Goal: Task Accomplishment & Management: Complete application form

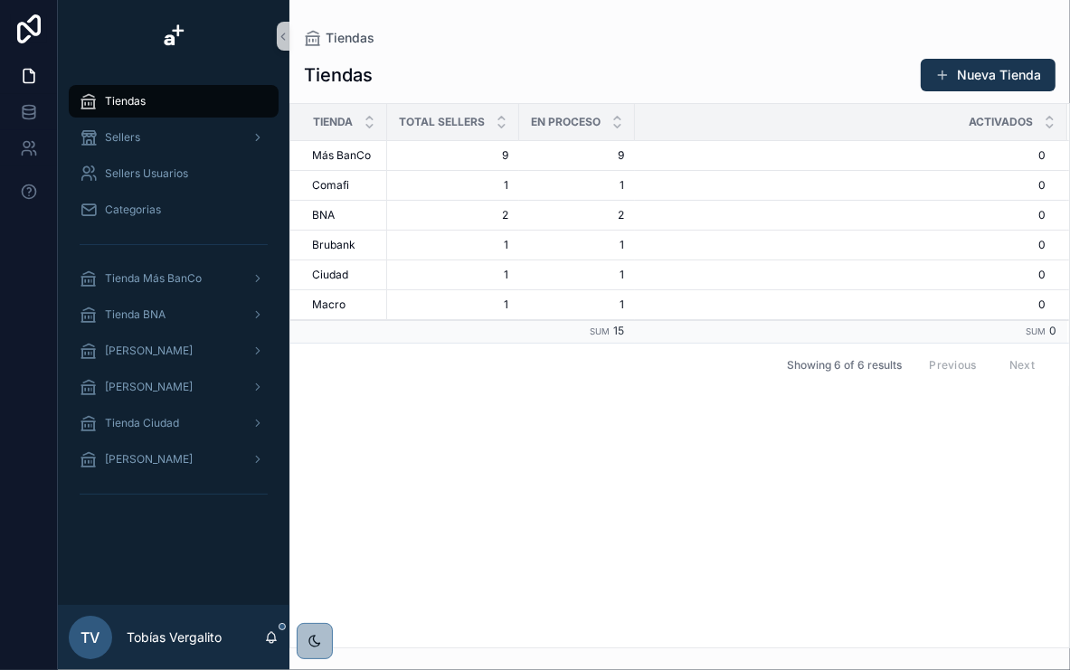
click at [623, 545] on div "Tienda Total Sellers En Proceso Activados Más BanCo Más BanCo 9 9 9 9 0 0 Comaf…" at bounding box center [679, 376] width 779 height 544
click at [209, 385] on div "[PERSON_NAME]" at bounding box center [174, 387] width 188 height 29
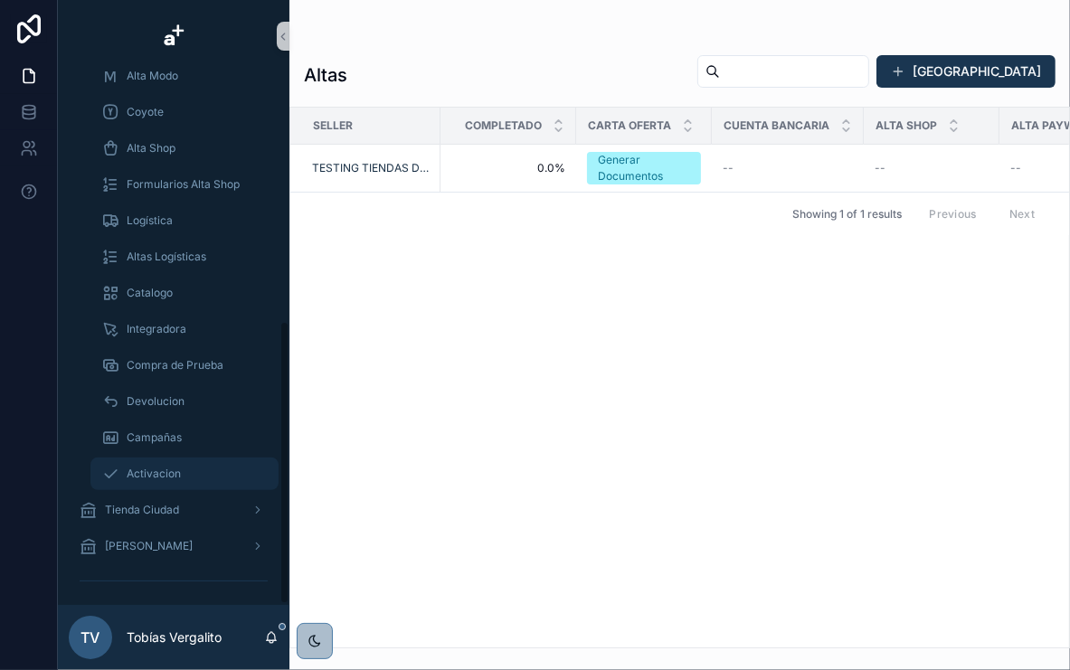
scroll to position [470, 0]
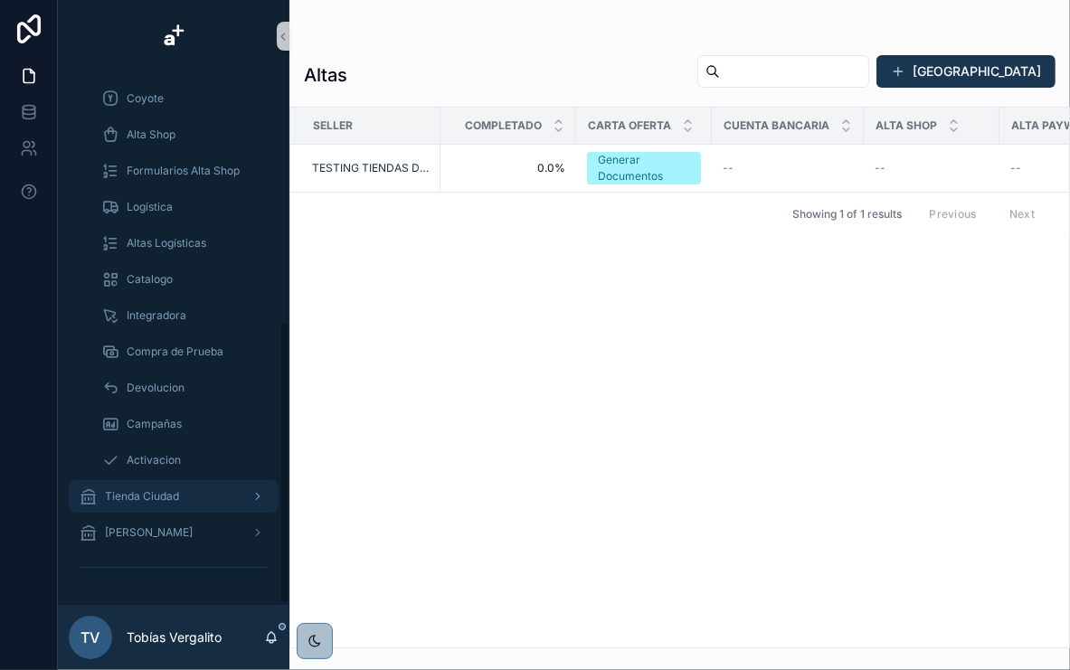
click at [186, 485] on div "Tienda Ciudad" at bounding box center [174, 496] width 188 height 29
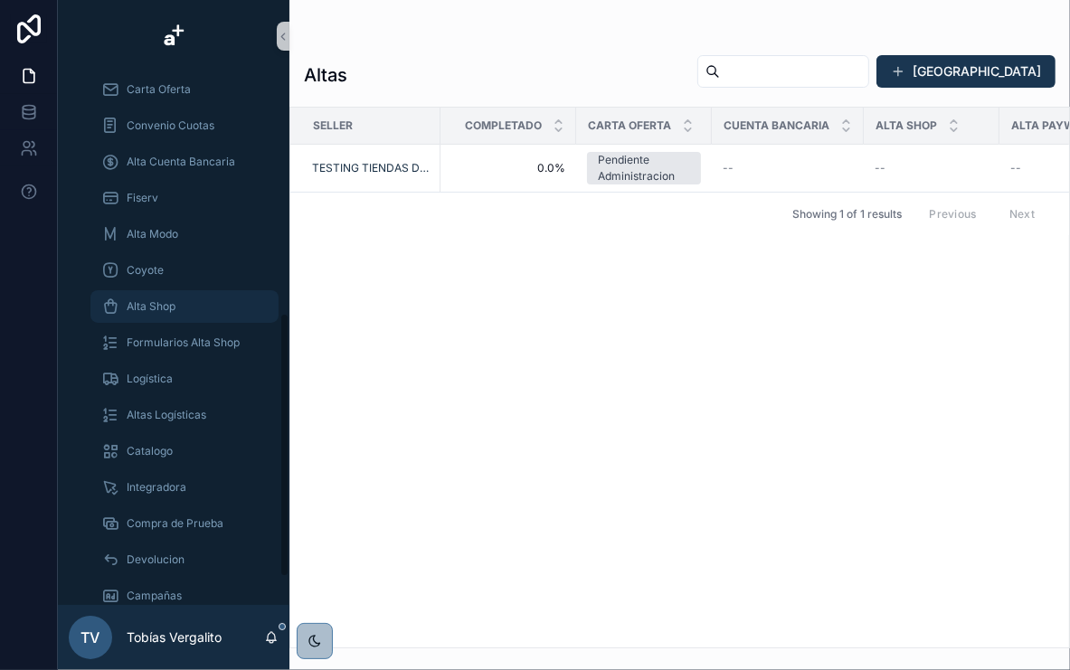
scroll to position [397, 0]
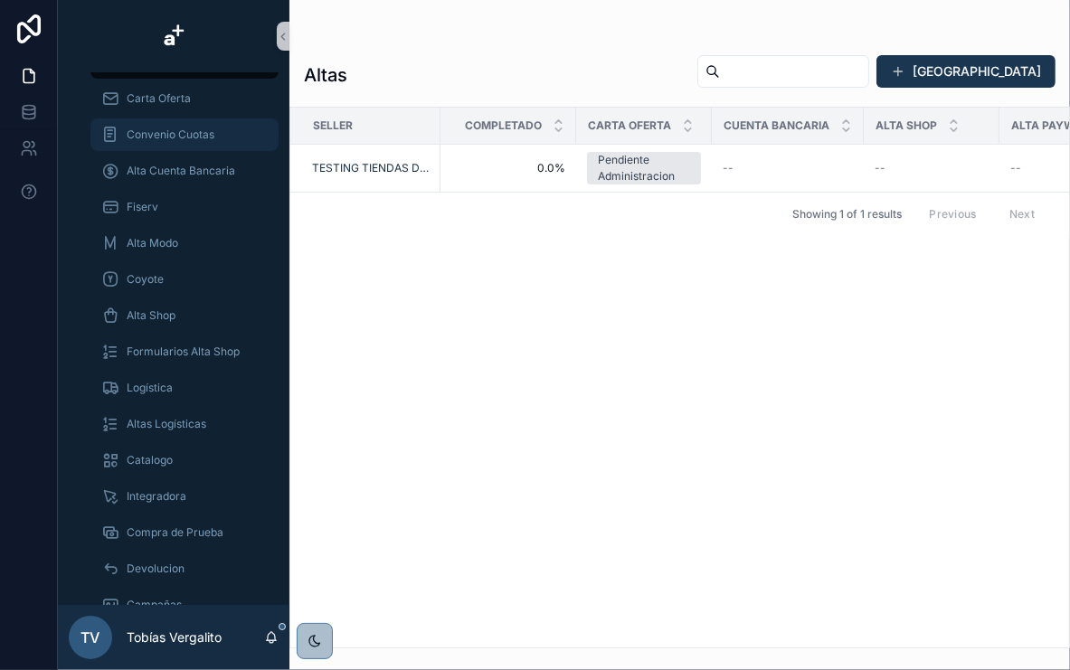
click at [189, 134] on span "Convenio Cuotas" at bounding box center [171, 135] width 88 height 14
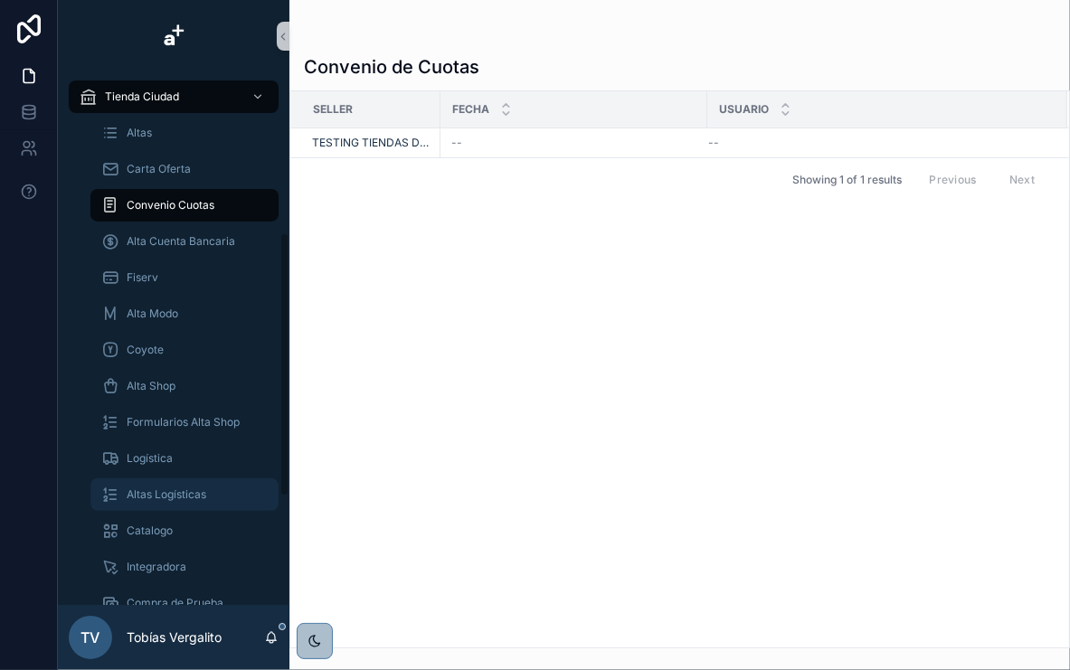
scroll to position [325, 0]
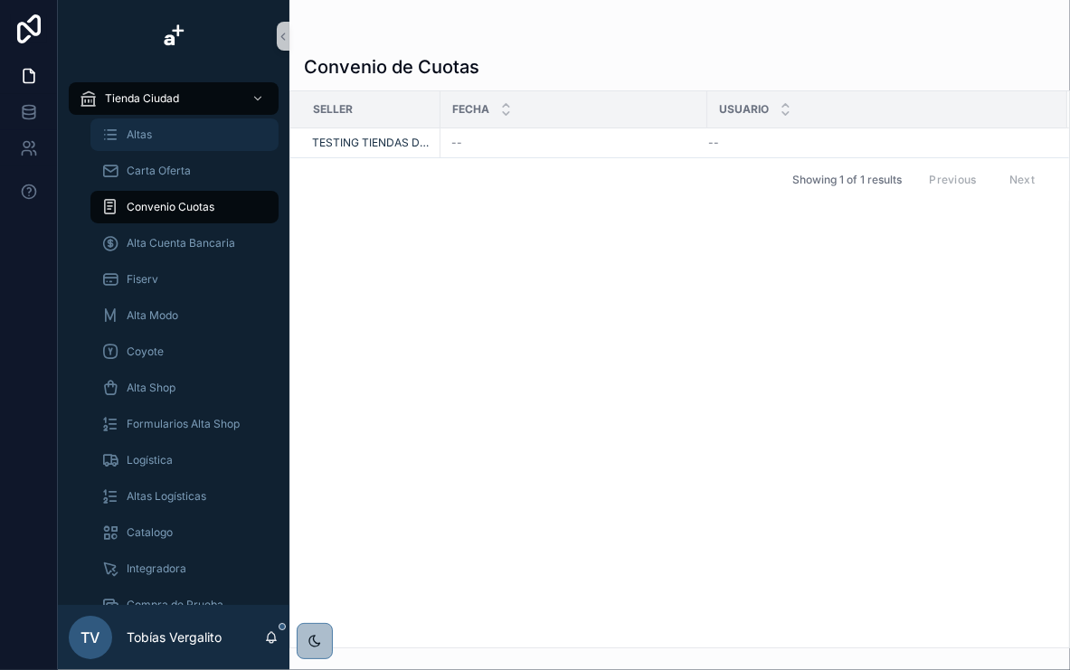
click at [210, 135] on div "Altas" at bounding box center [184, 134] width 166 height 29
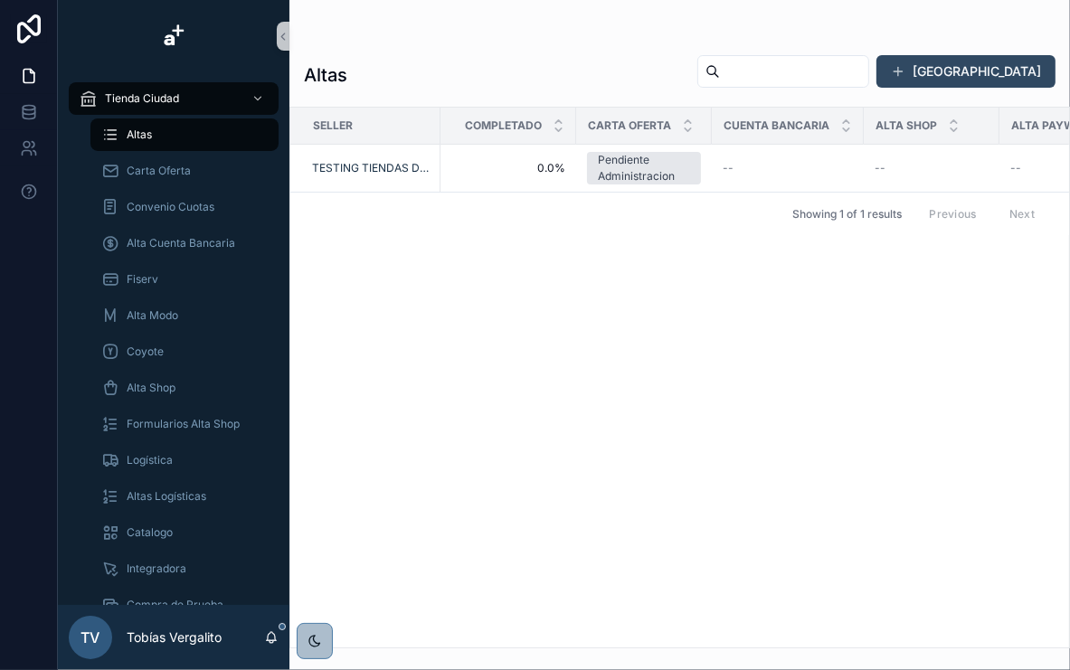
click at [906, 70] on span "scrollable content" at bounding box center [898, 71] width 14 height 14
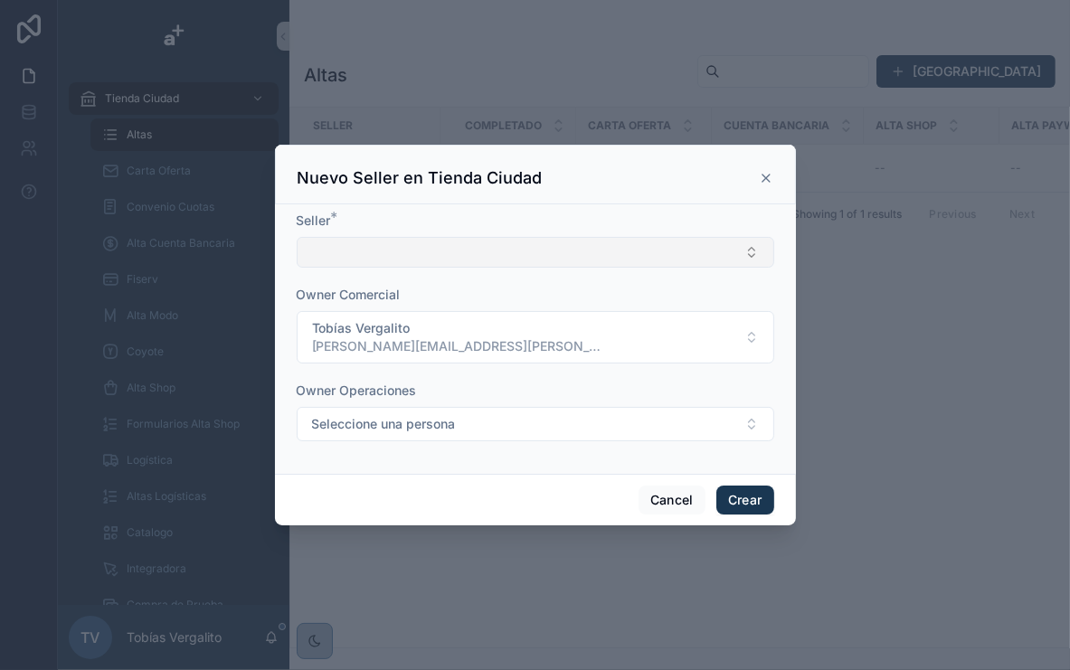
click at [540, 237] on button "Select Button" at bounding box center [536, 252] width 478 height 31
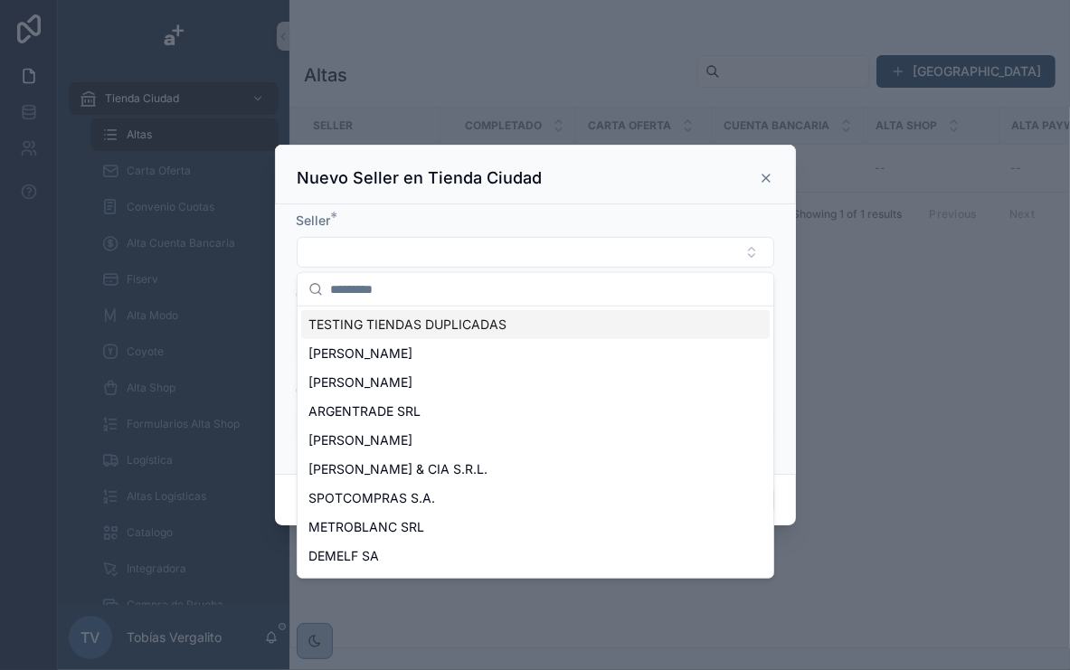
click at [767, 176] on icon "scrollable content" at bounding box center [766, 178] width 14 height 14
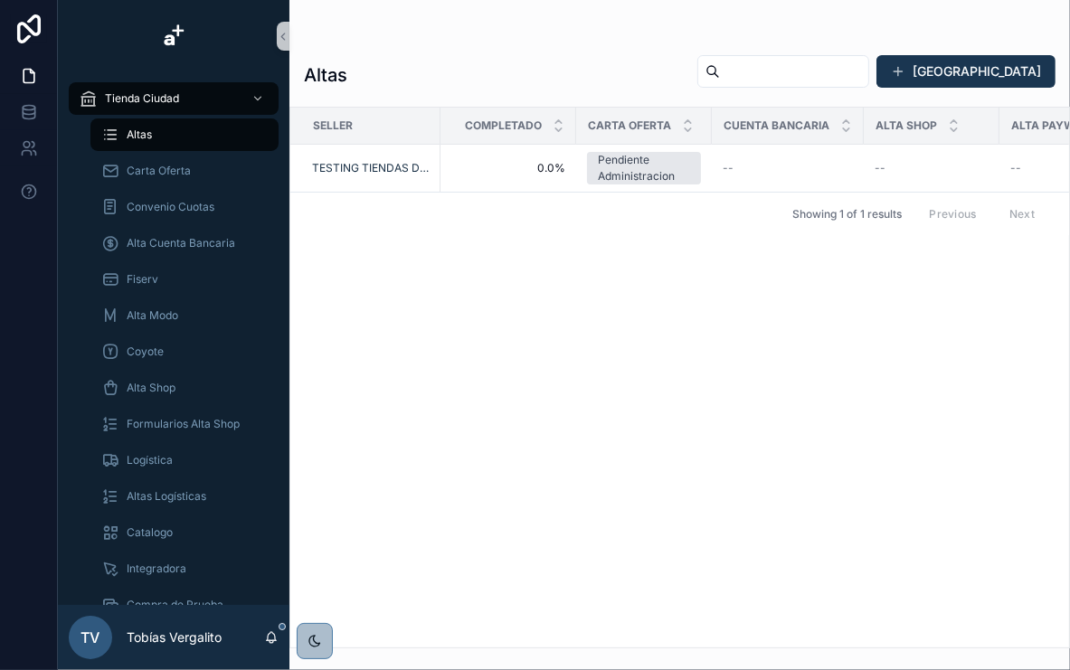
click at [533, 253] on div "Seller Completado Carta Oferta Cuenta Bancaria Alta Shop Alta Payway Alta Modo …" at bounding box center [679, 378] width 779 height 540
click at [384, 170] on span "TESTING TIENDAS DUPLICADAS" at bounding box center [371, 168] width 118 height 14
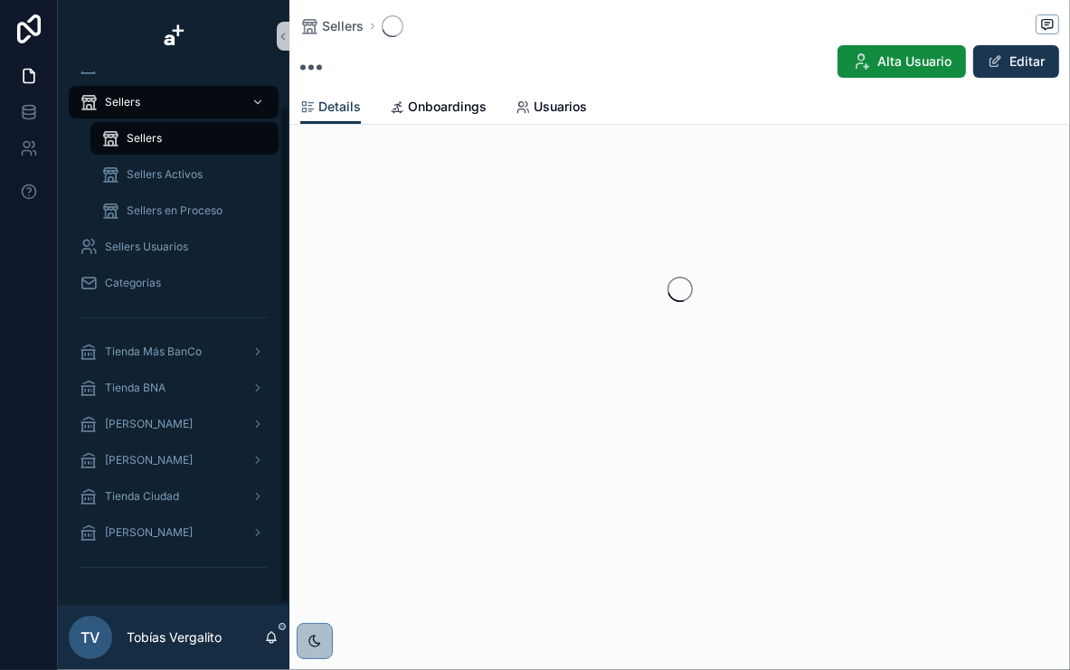
scroll to position [35, 0]
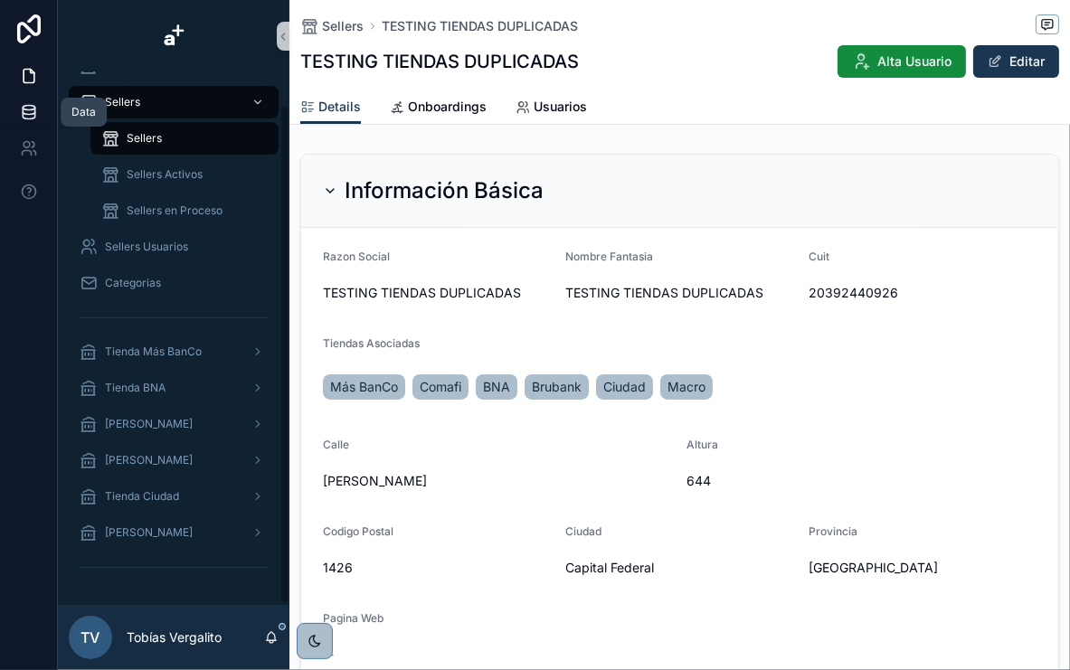
click at [32, 111] on icon at bounding box center [29, 112] width 18 height 18
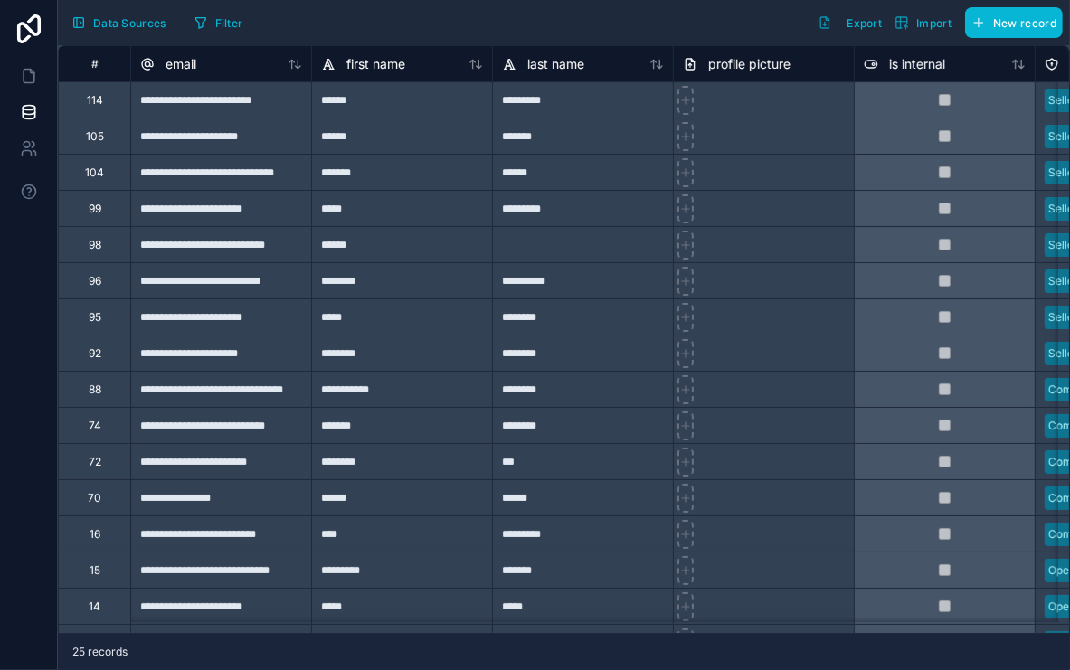
click at [94, 105] on div "114" at bounding box center [95, 100] width 16 height 14
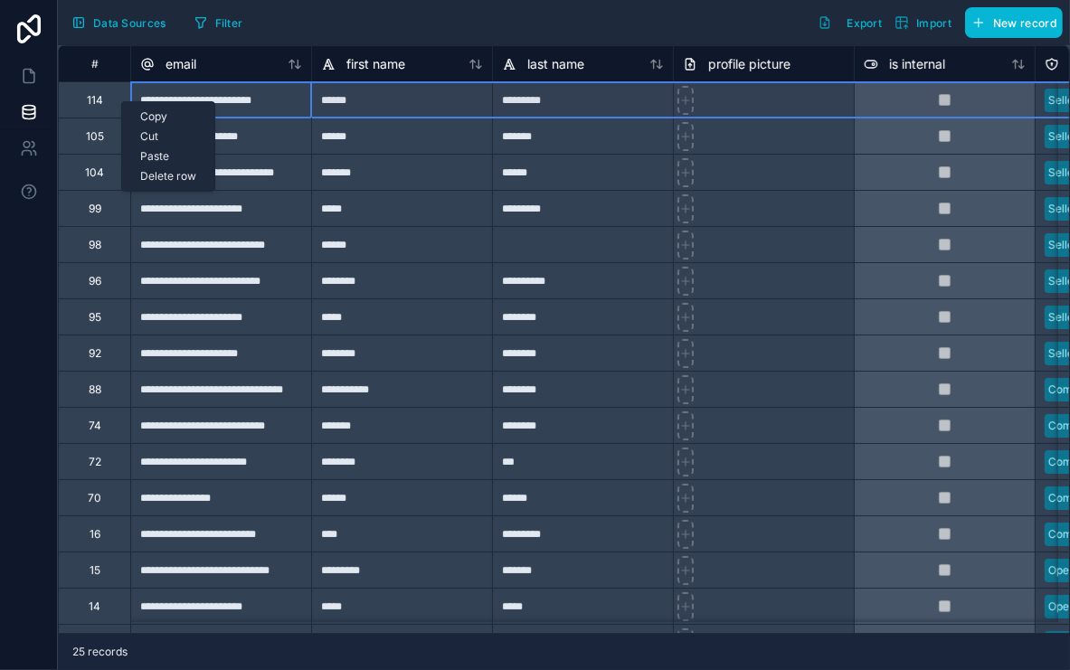
click at [171, 174] on div "Delete row" at bounding box center [168, 176] width 92 height 20
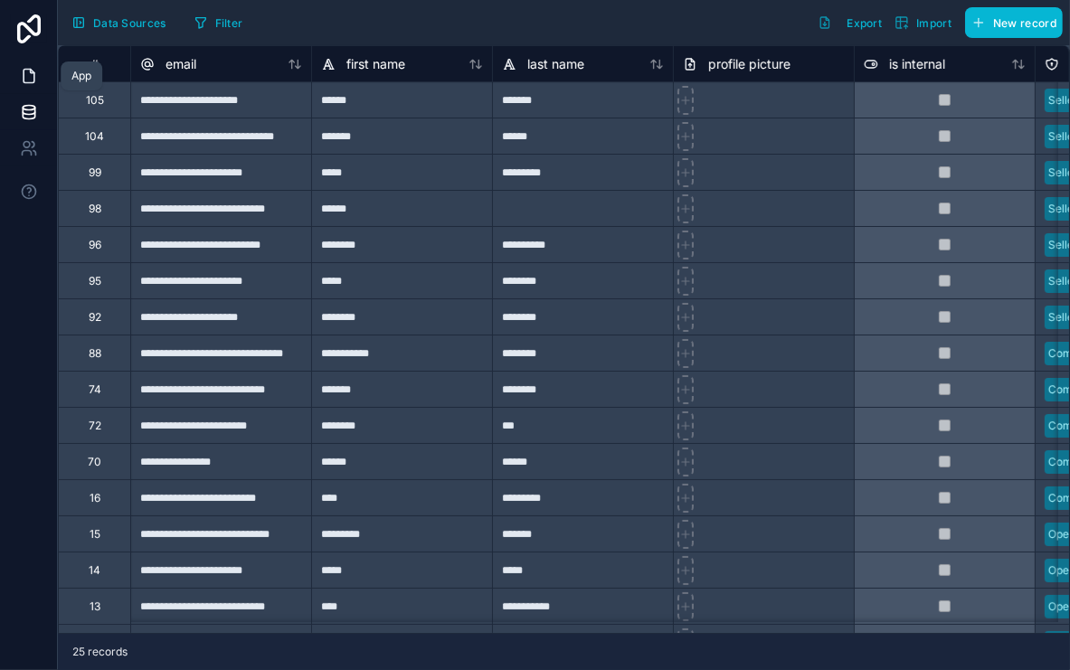
click at [26, 76] on icon at bounding box center [29, 76] width 18 height 18
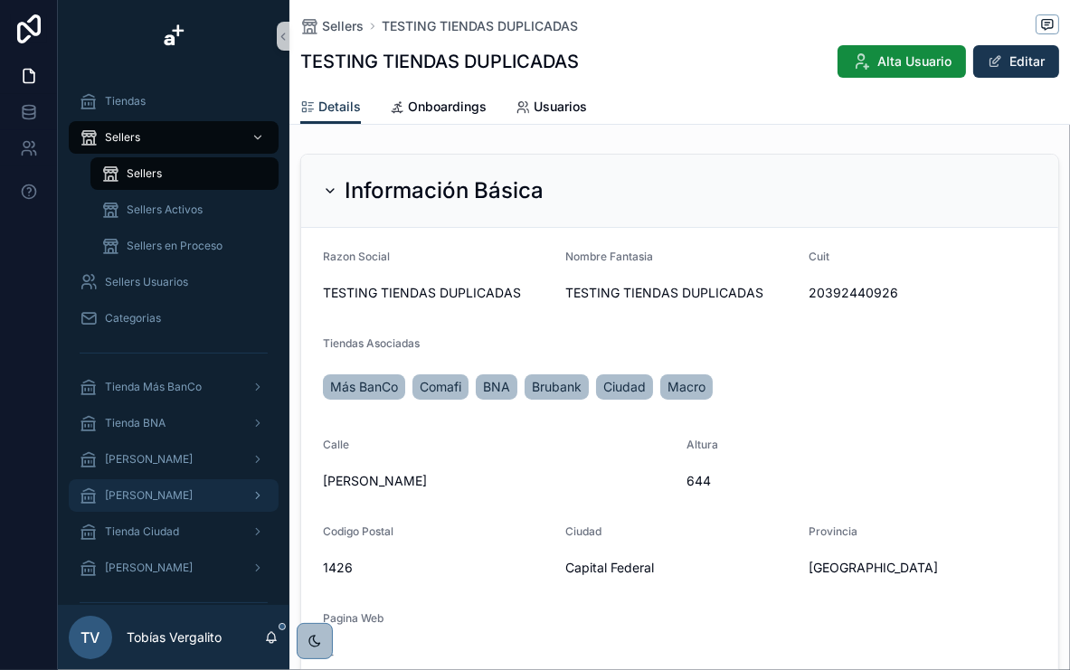
click at [195, 497] on div "[PERSON_NAME]" at bounding box center [174, 495] width 188 height 29
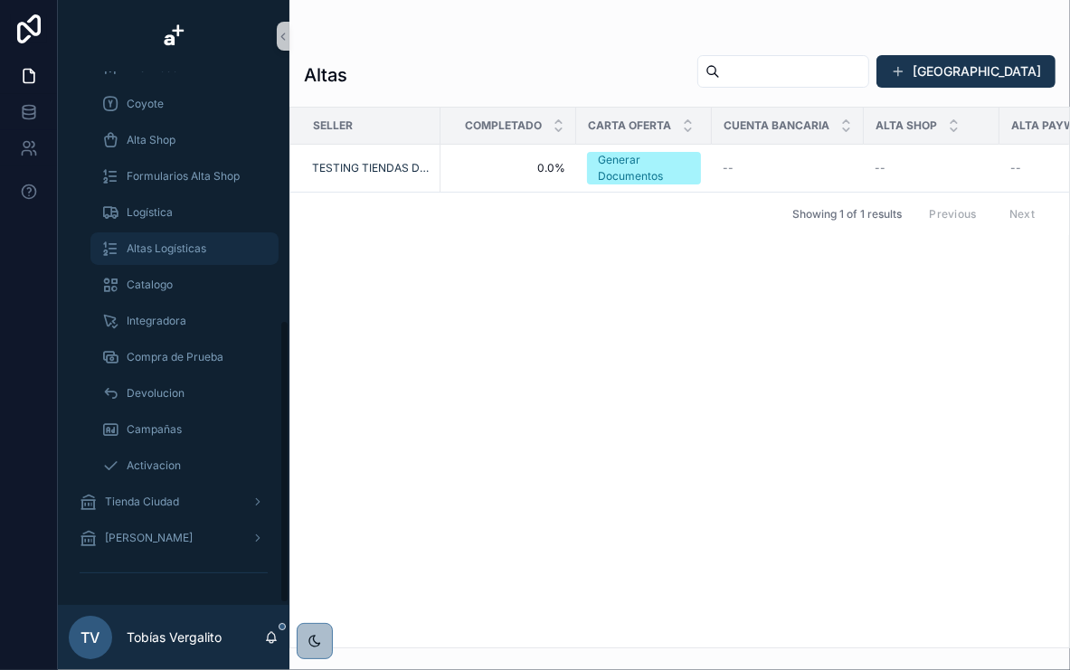
scroll to position [470, 0]
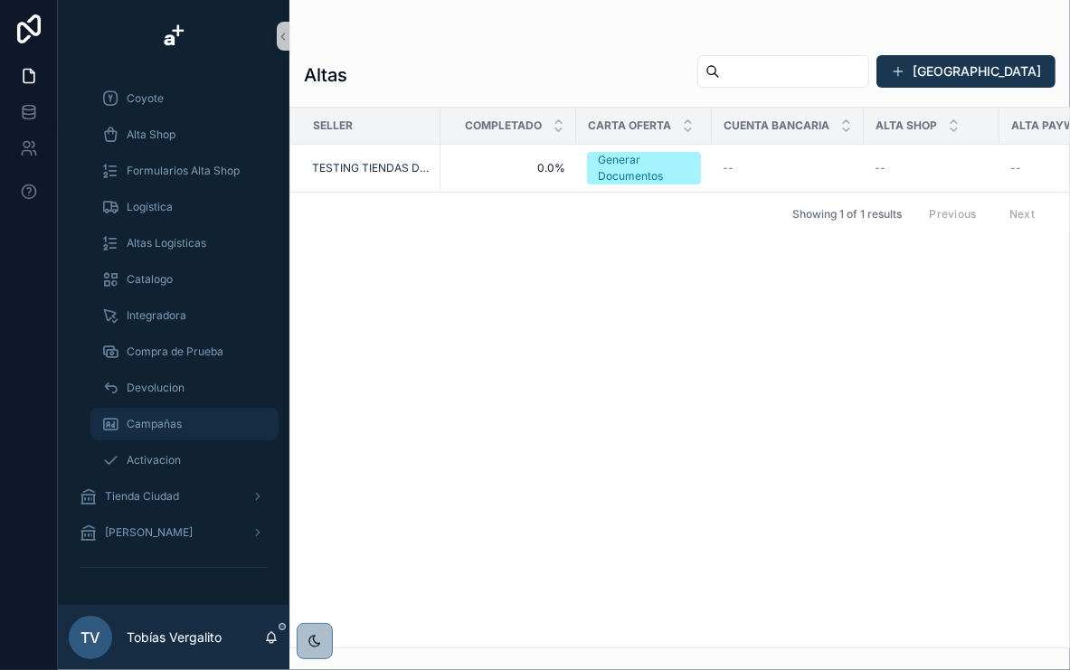
click at [198, 431] on div "Campañas" at bounding box center [184, 424] width 166 height 29
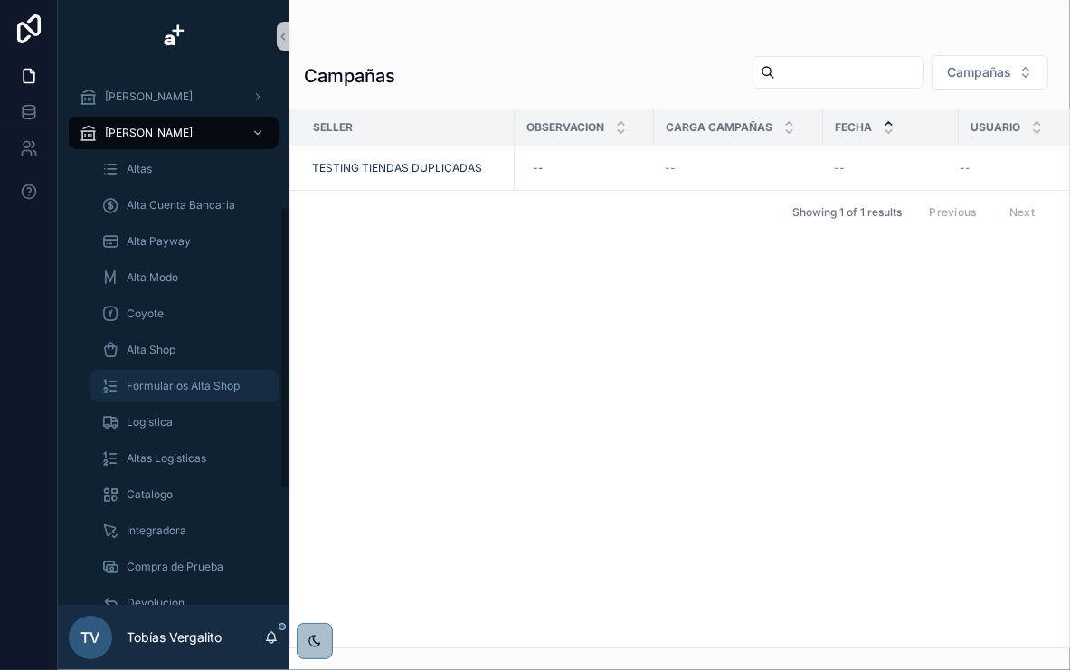
scroll to position [252, 0]
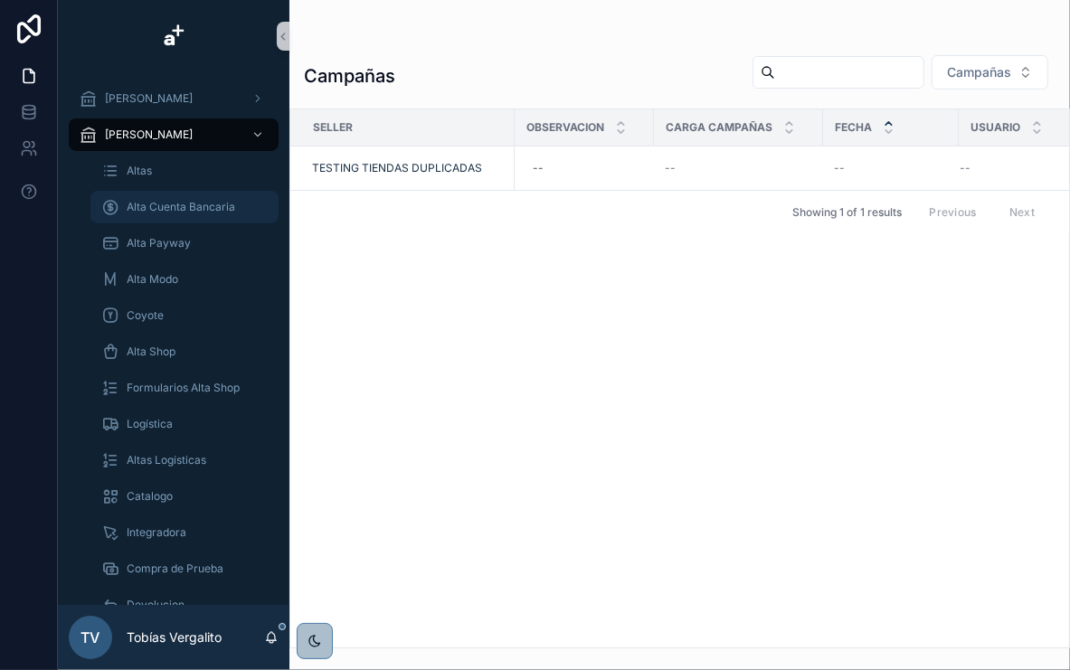
click at [204, 214] on span "Alta Cuenta Bancaria" at bounding box center [181, 207] width 109 height 14
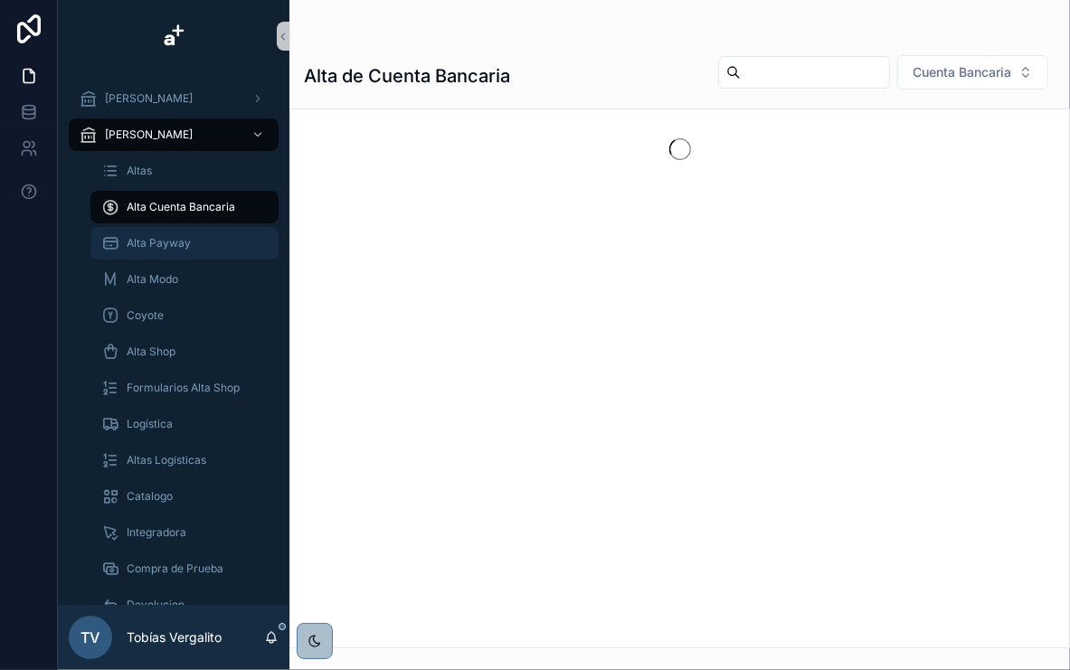
click at [203, 242] on div "Alta Payway" at bounding box center [184, 243] width 166 height 29
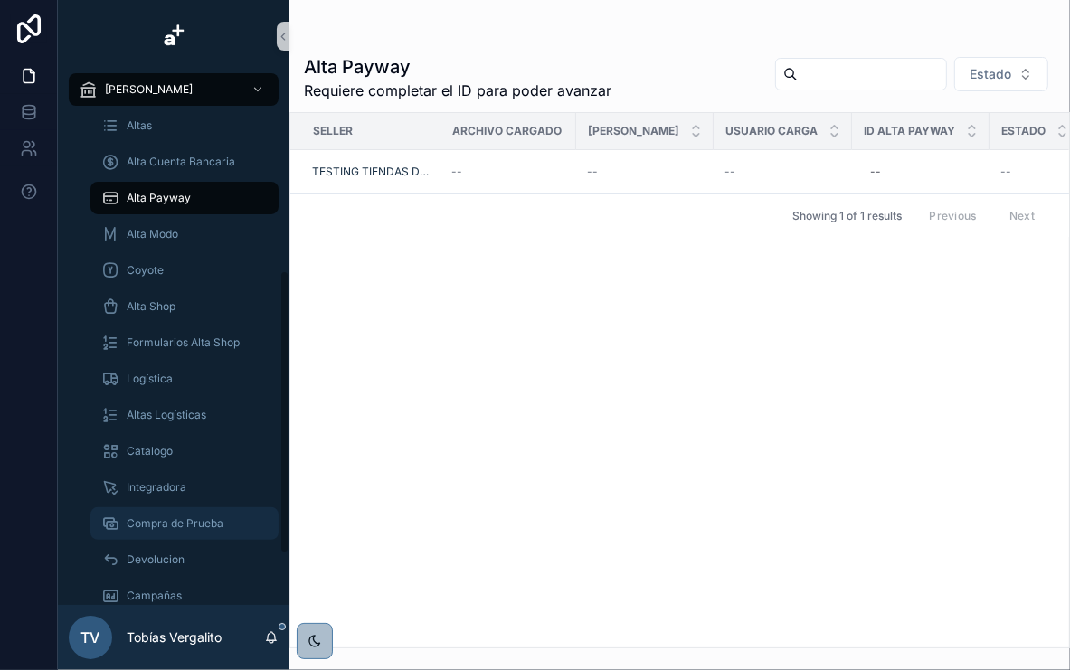
scroll to position [397, 0]
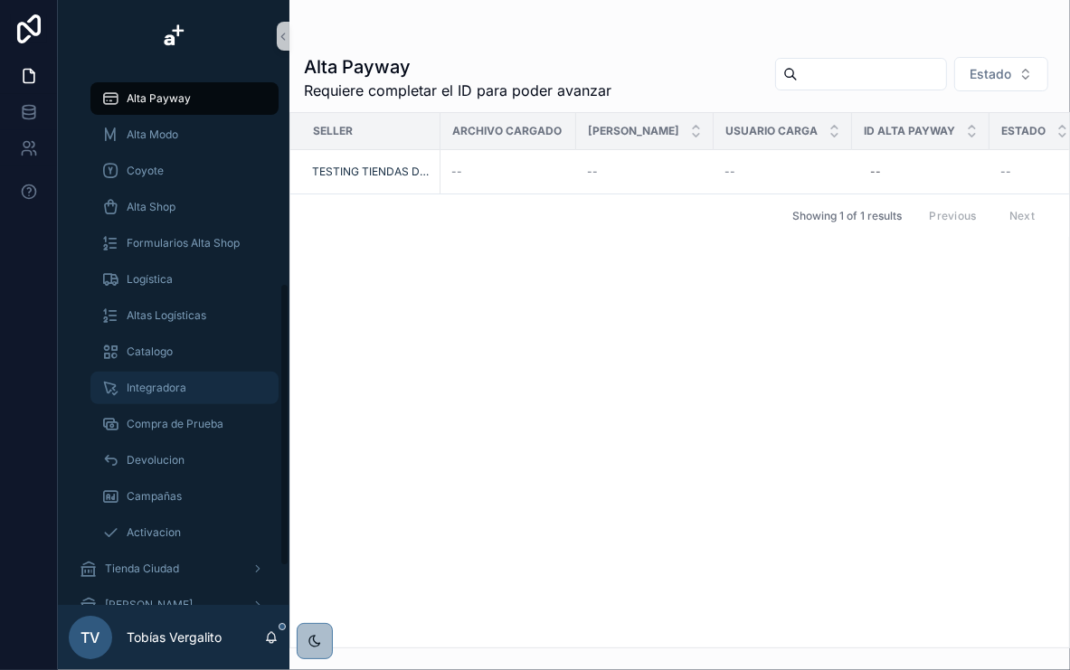
click at [199, 390] on div "Integradora" at bounding box center [184, 388] width 166 height 29
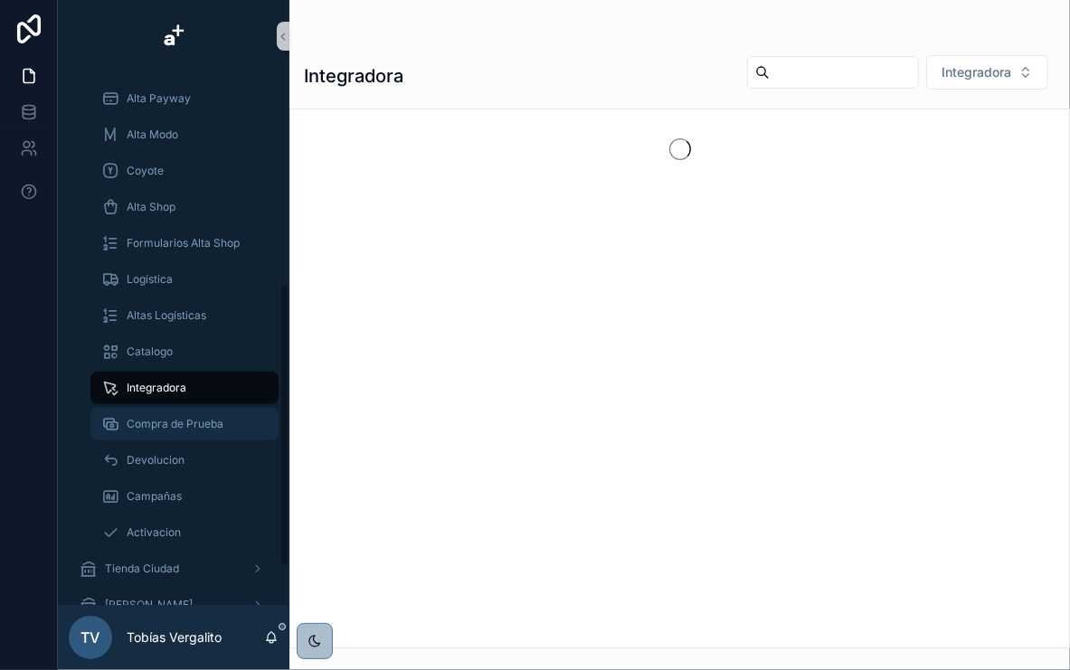
click at [203, 418] on span "Compra de Prueba" at bounding box center [175, 424] width 97 height 14
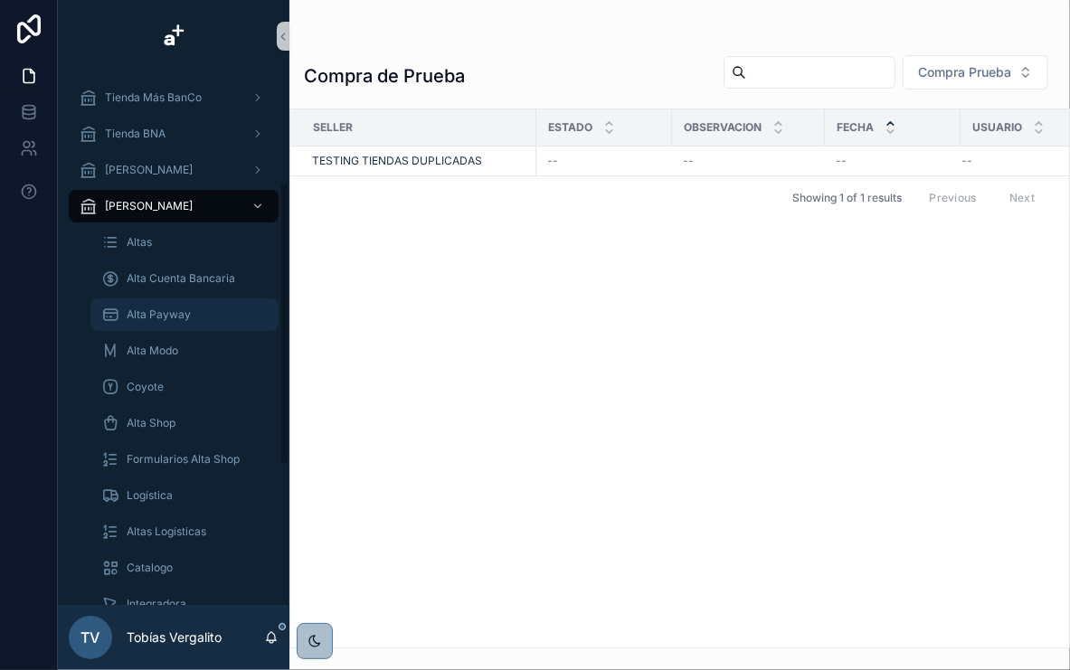
scroll to position [180, 0]
click at [193, 294] on link "Alta Cuenta Bancaria" at bounding box center [184, 279] width 188 height 33
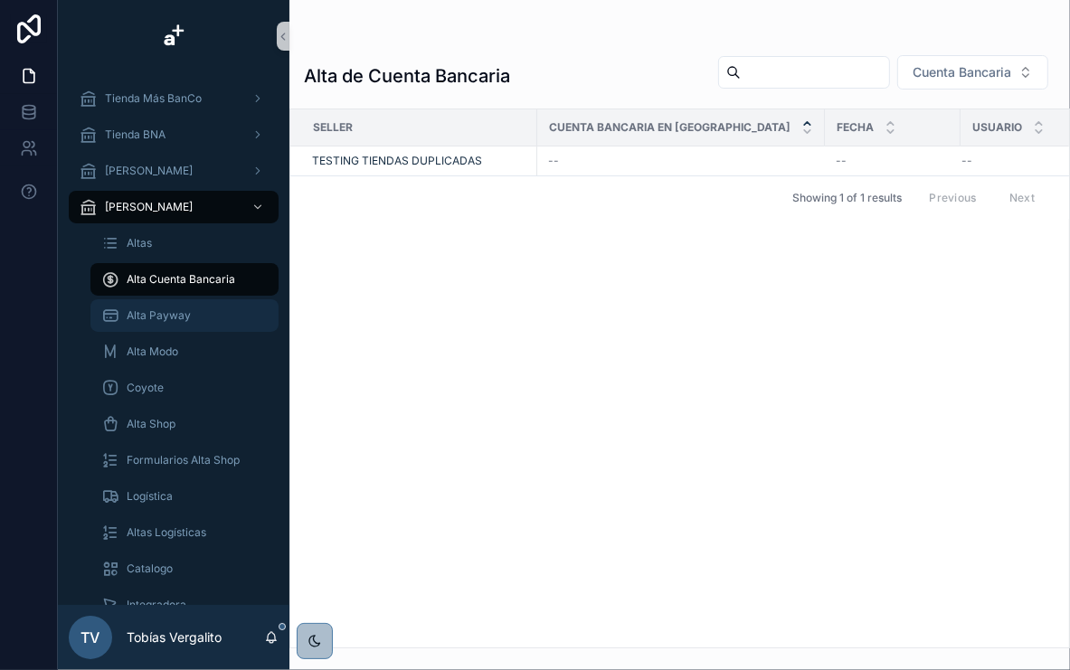
click at [188, 322] on div "Alta Payway" at bounding box center [184, 315] width 166 height 29
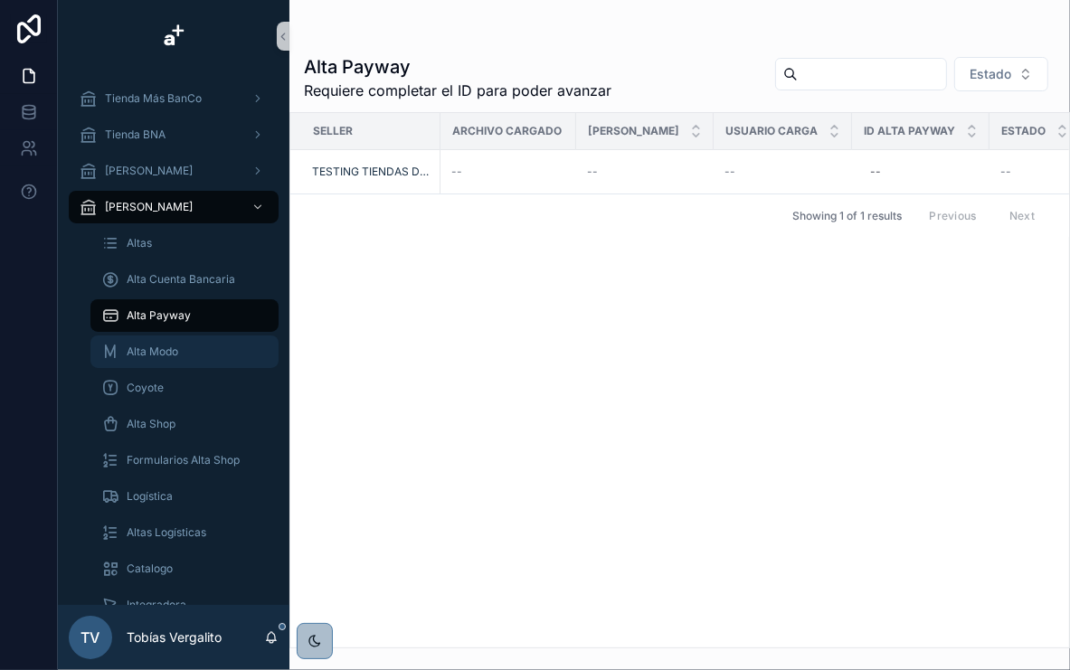
click at [189, 357] on div "Alta Modo" at bounding box center [184, 352] width 166 height 29
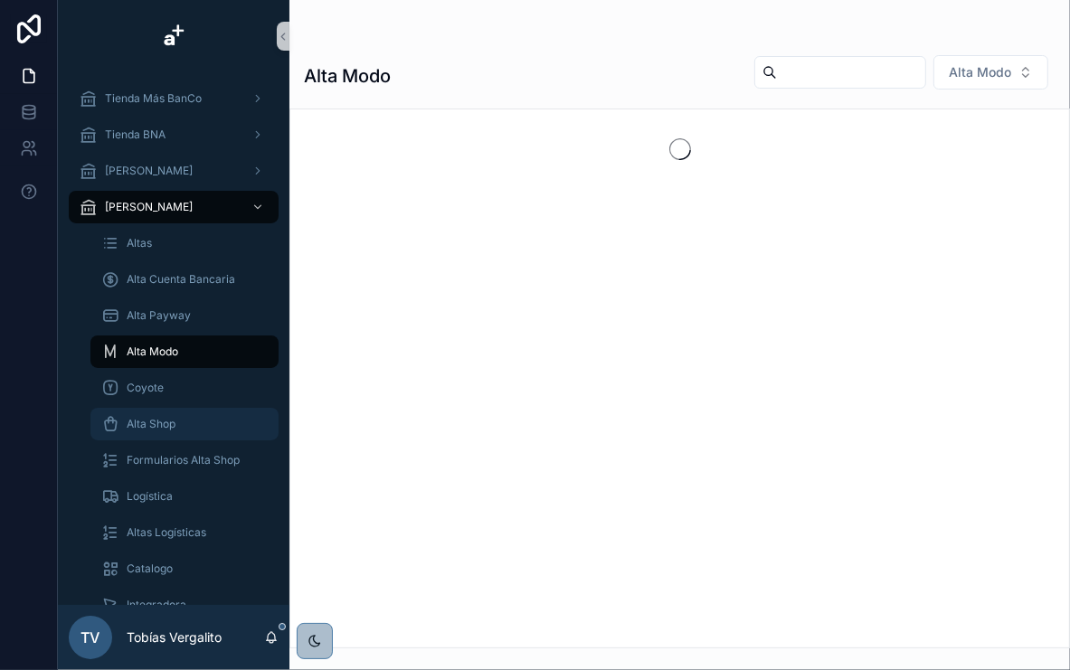
click at [203, 419] on div "Alta Shop" at bounding box center [184, 424] width 166 height 29
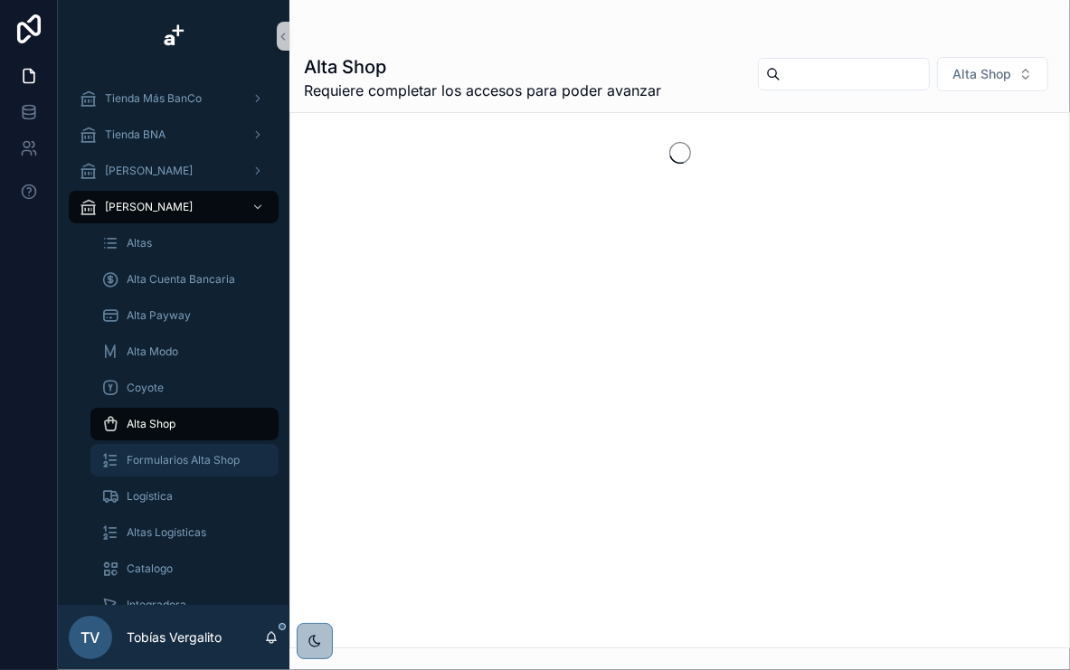
click at [206, 458] on span "Formularios Alta Shop" at bounding box center [183, 460] width 113 height 14
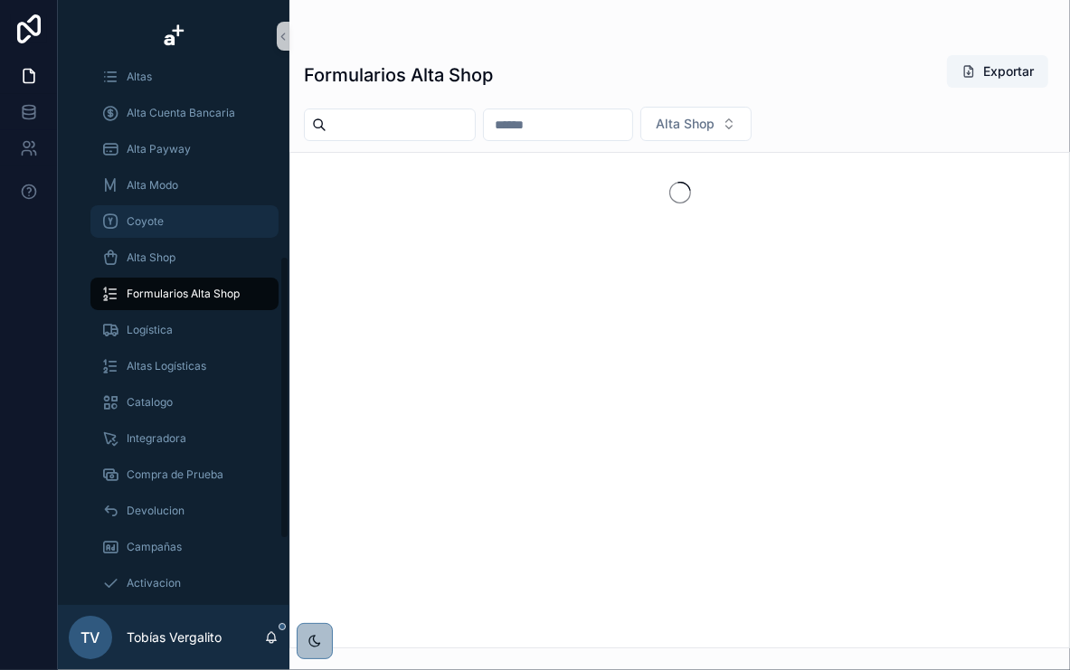
scroll to position [397, 0]
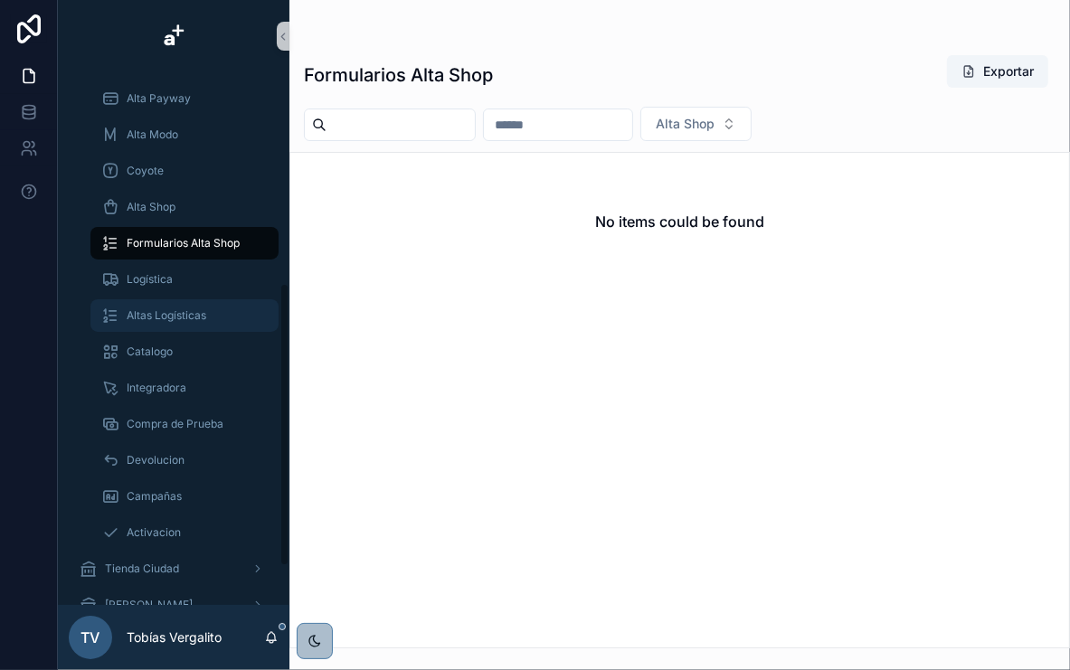
click at [195, 319] on span "Altas Logísticas" at bounding box center [167, 316] width 80 height 14
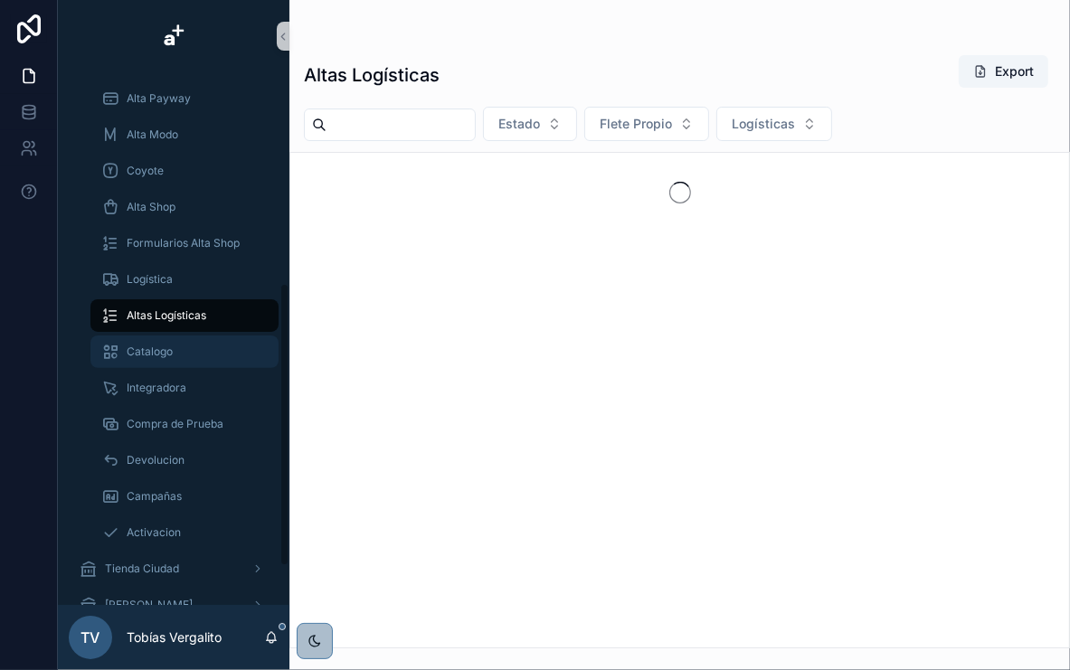
click at [196, 350] on div "Catalogo" at bounding box center [184, 352] width 166 height 29
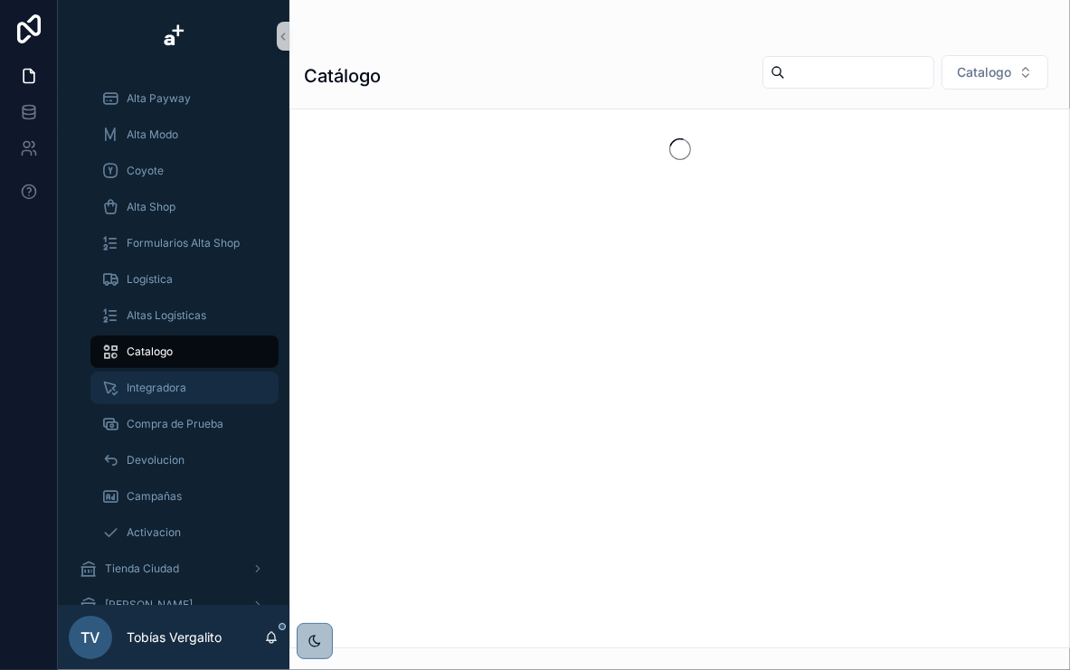
click at [199, 384] on div "Integradora" at bounding box center [184, 388] width 166 height 29
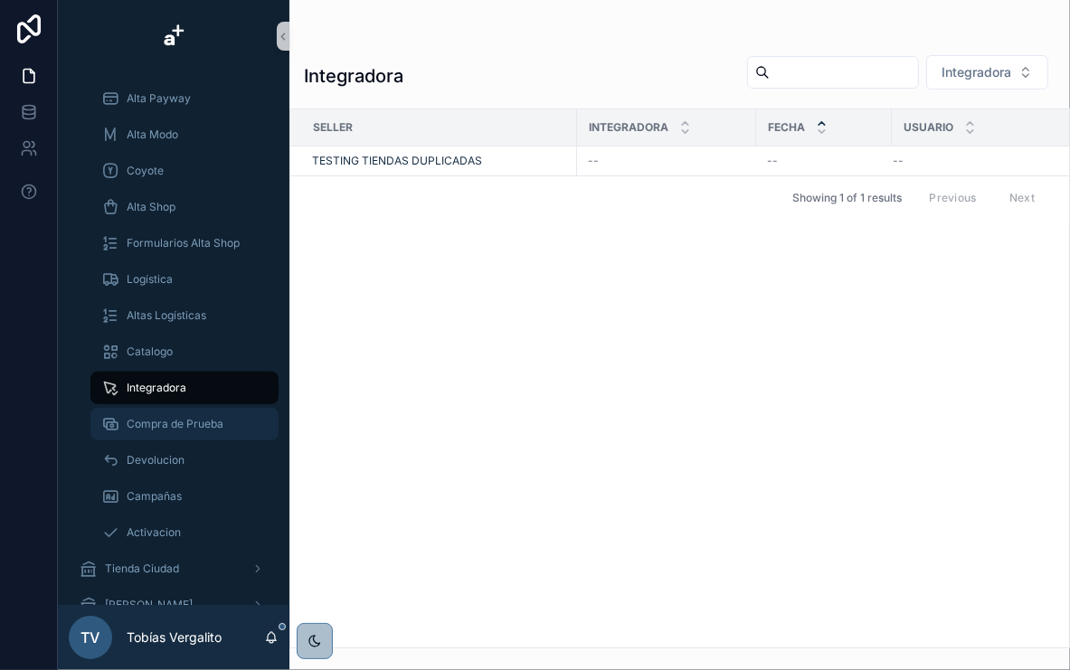
click at [204, 420] on span "Compra de Prueba" at bounding box center [175, 424] width 97 height 14
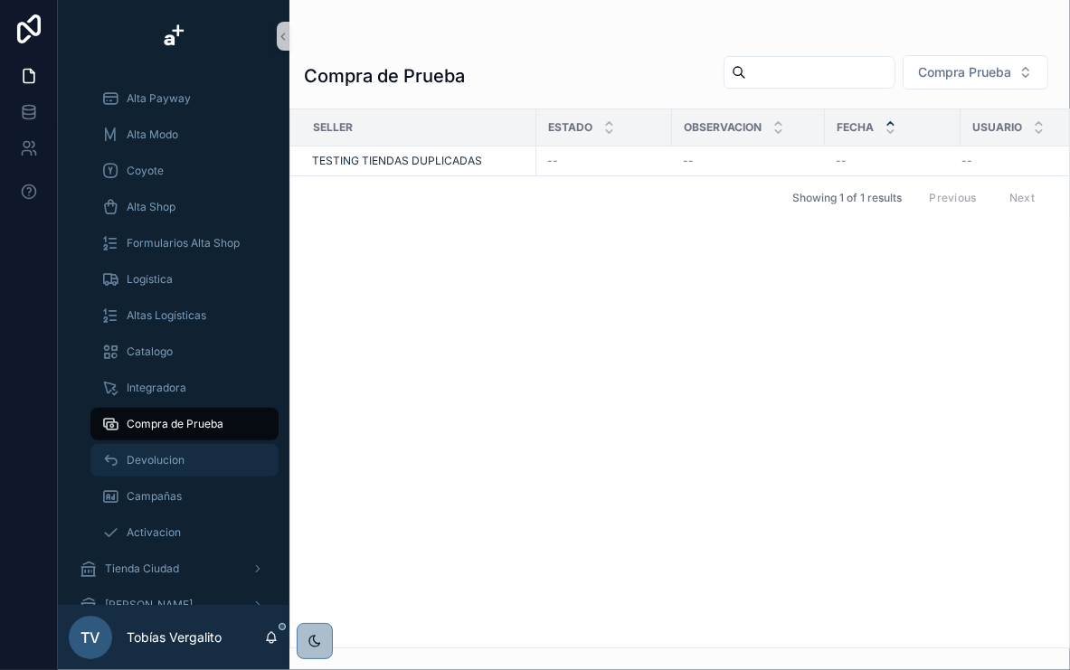
click at [188, 457] on div "Devolucion" at bounding box center [184, 460] width 166 height 29
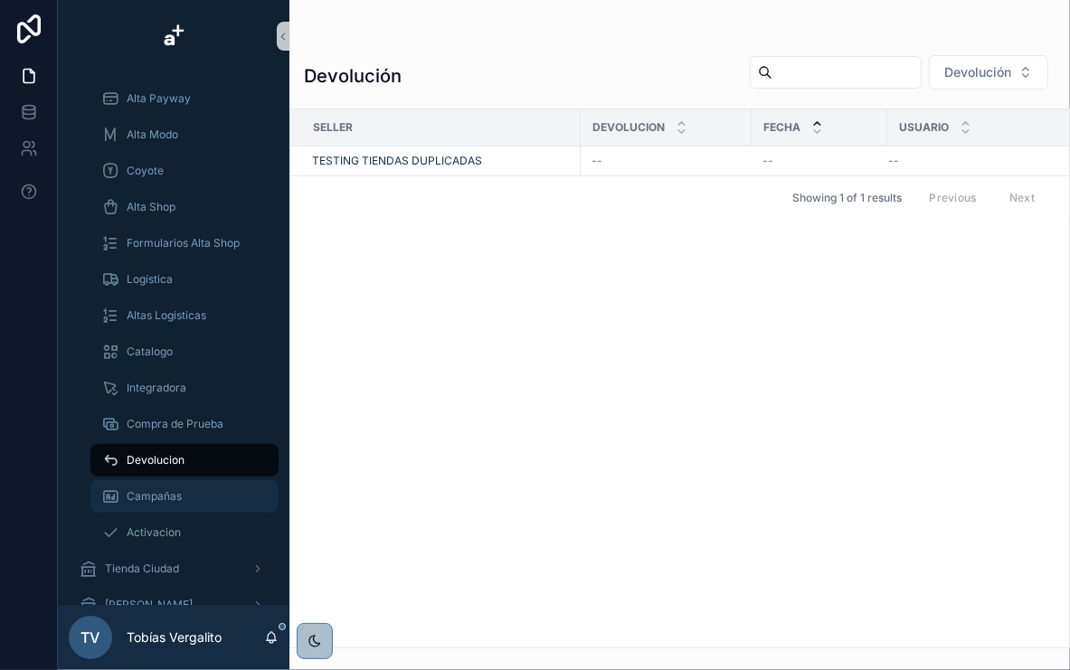
click at [190, 502] on div "Campañas" at bounding box center [184, 496] width 166 height 29
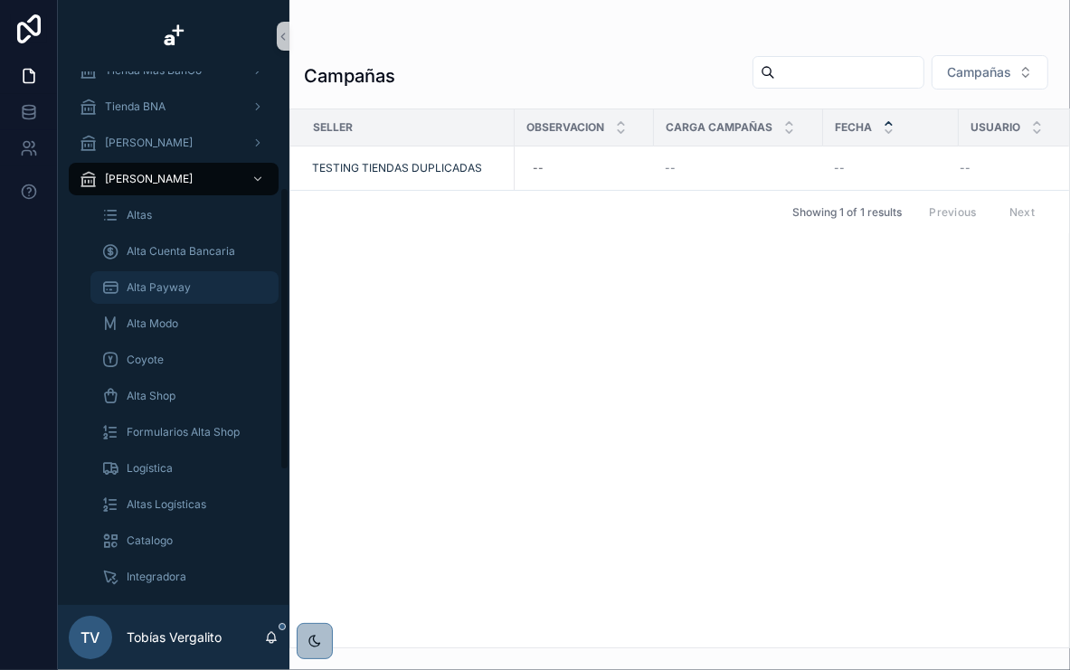
scroll to position [217, 0]
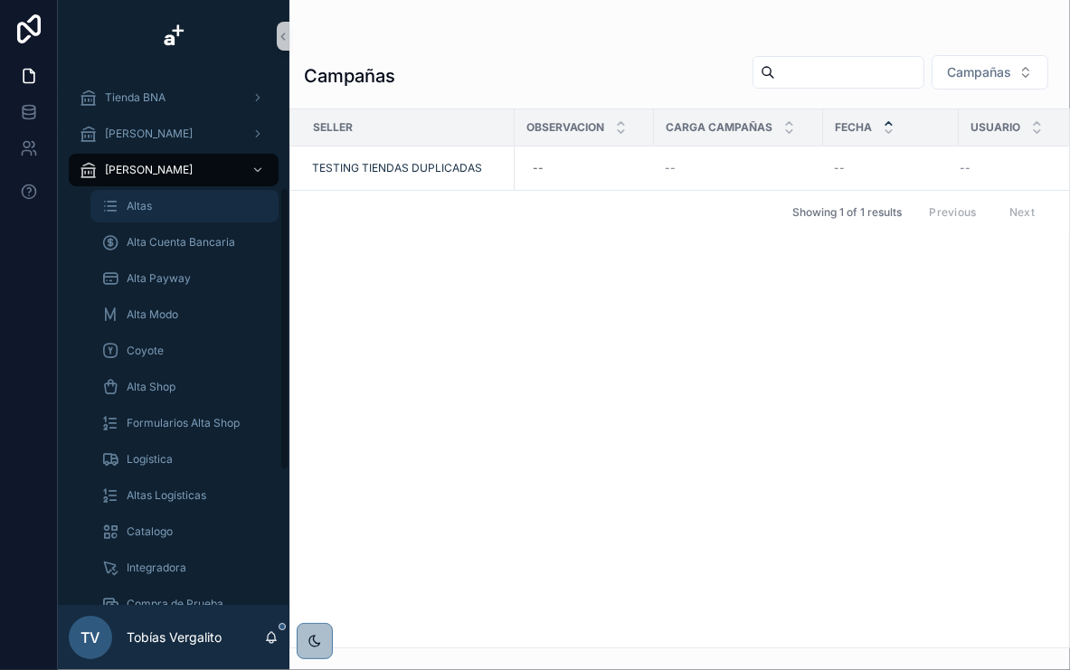
click at [170, 212] on div "Altas" at bounding box center [184, 206] width 166 height 29
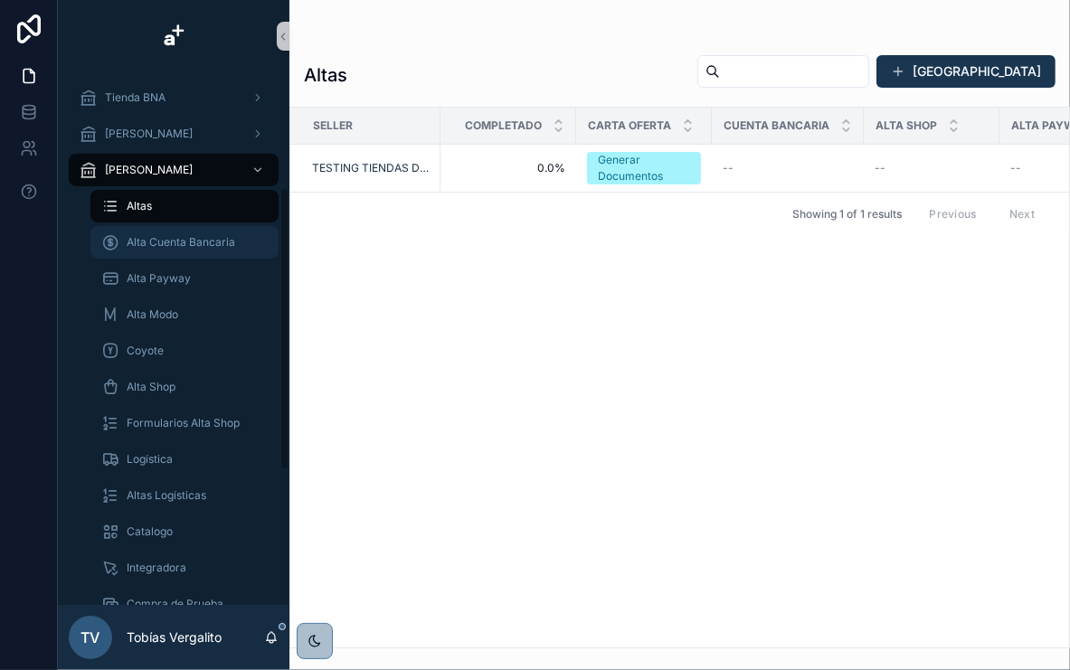
click at [177, 246] on span "Alta Cuenta Bancaria" at bounding box center [181, 242] width 109 height 14
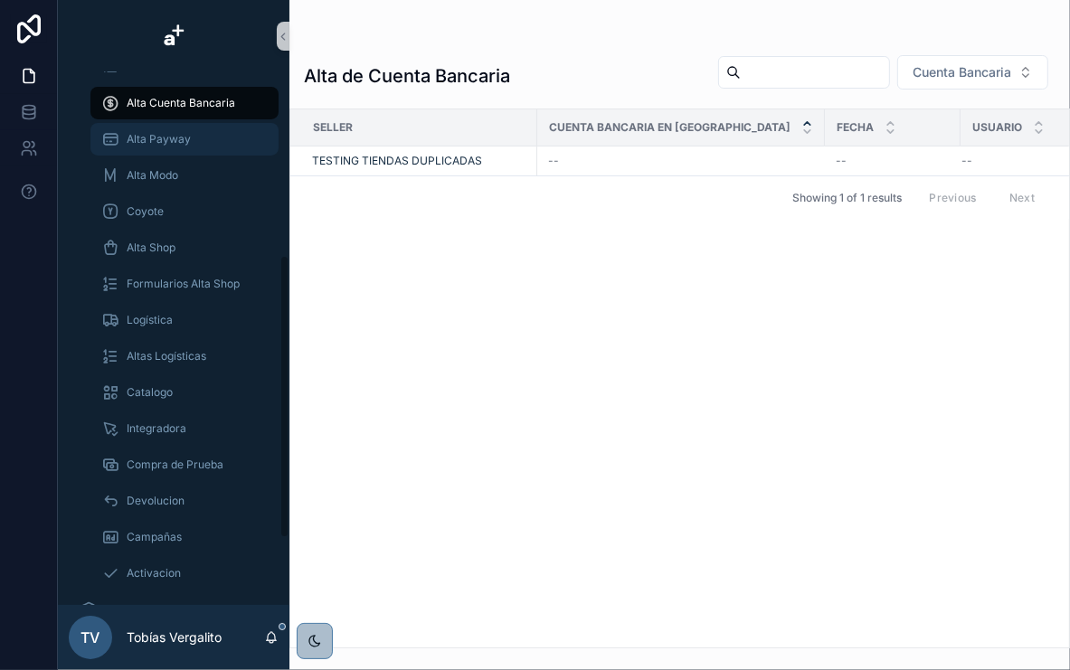
scroll to position [362, 0]
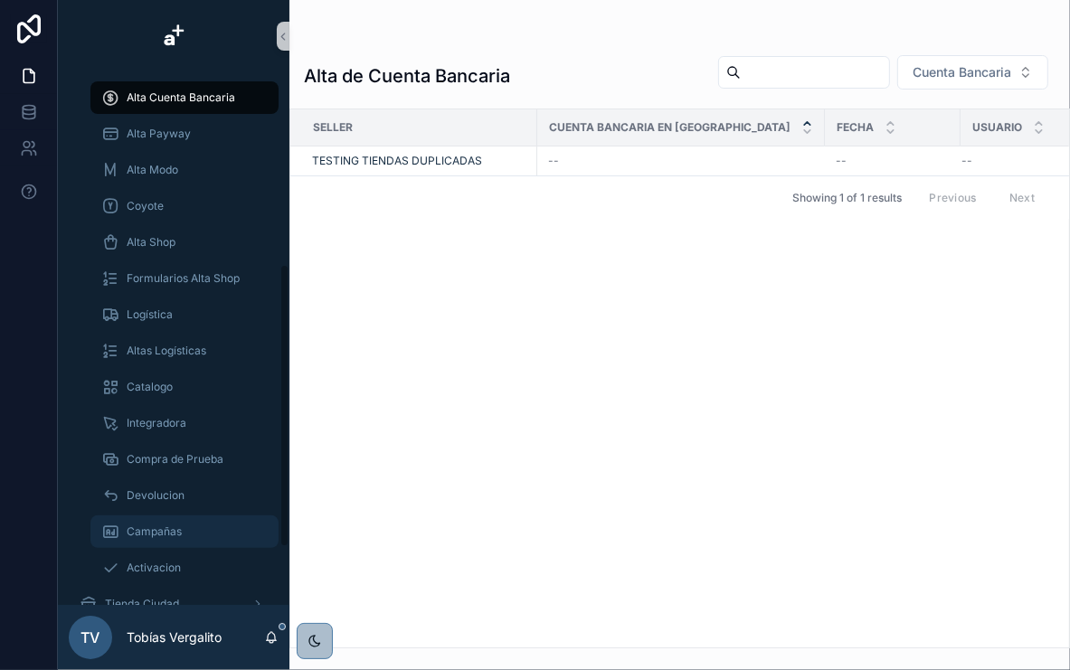
click at [211, 518] on div "Campañas" at bounding box center [184, 532] width 166 height 29
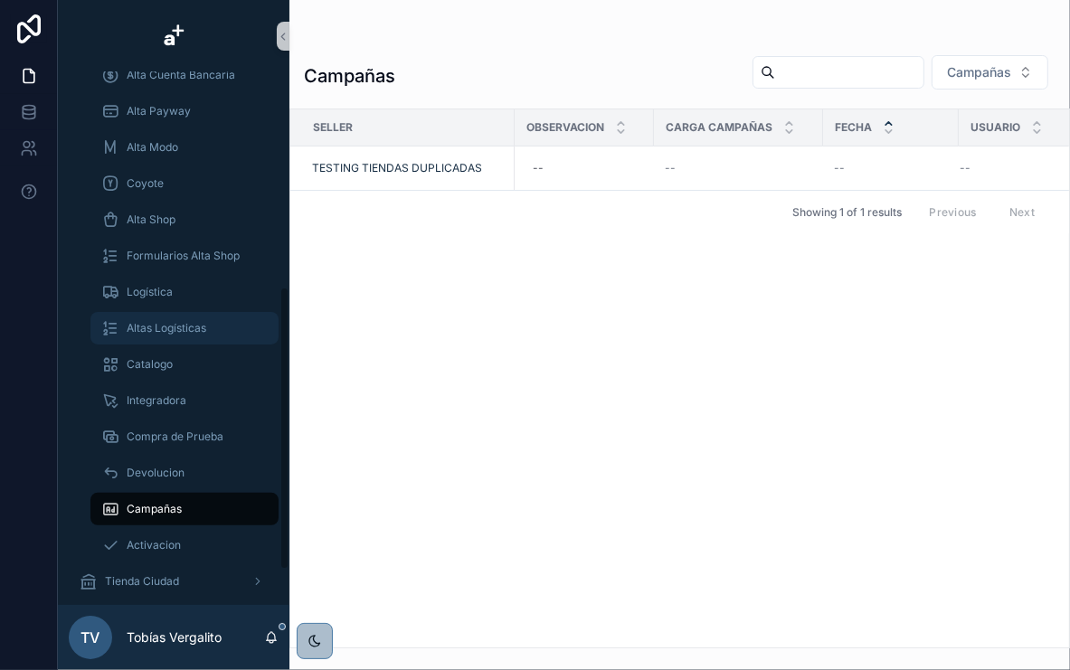
scroll to position [434, 0]
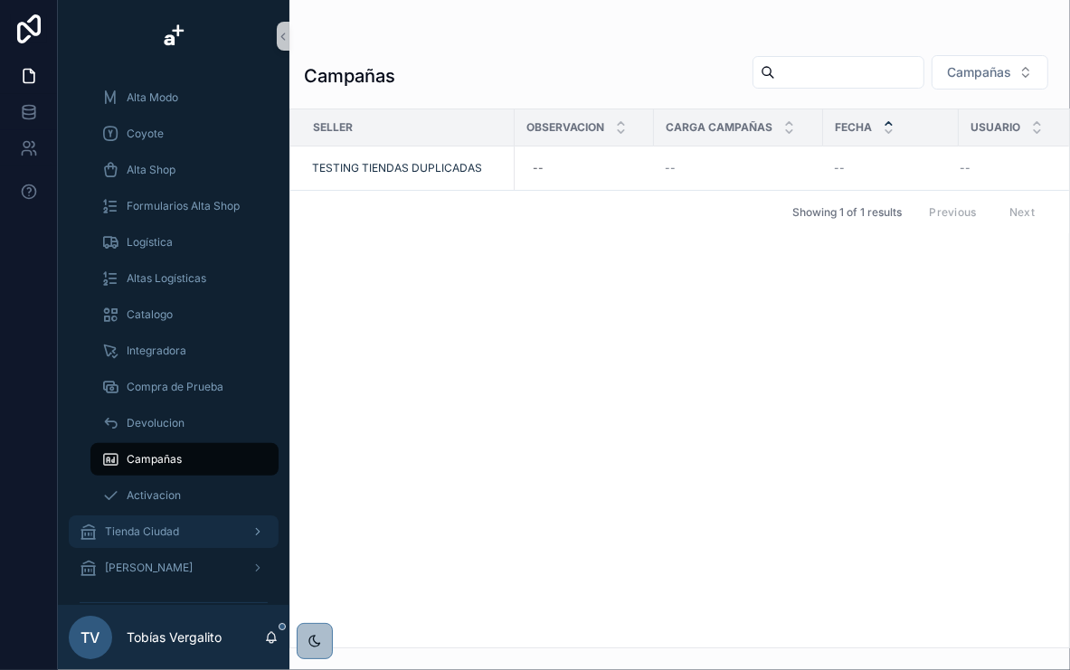
click at [207, 525] on div "Tienda Ciudad" at bounding box center [174, 532] width 188 height 29
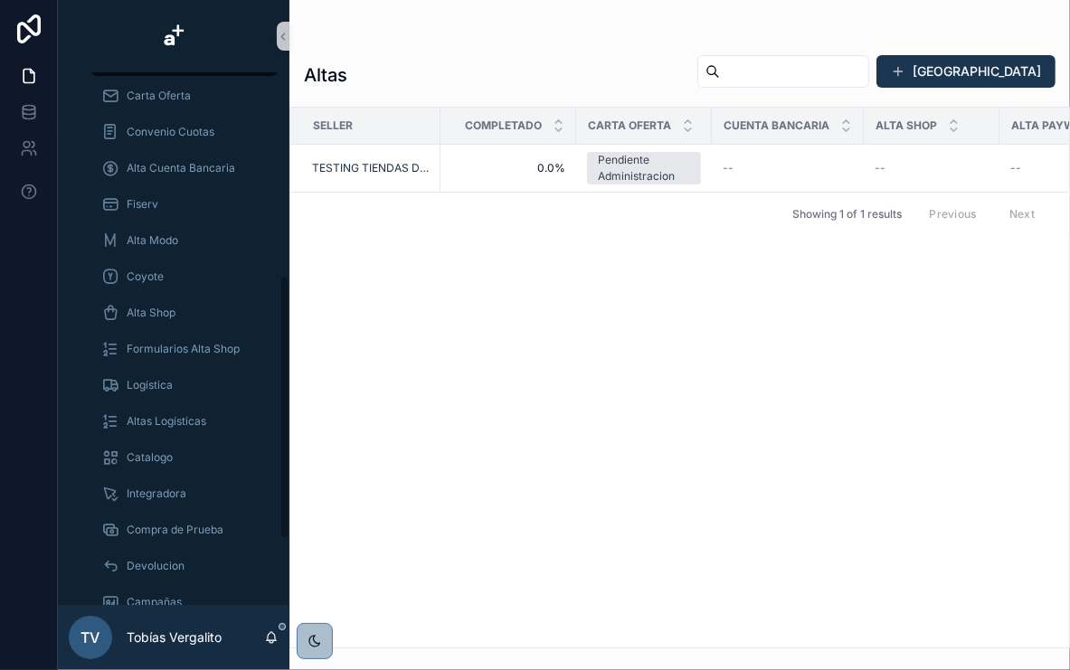
scroll to position [397, 0]
click at [195, 132] on span "Convenio Cuotas" at bounding box center [171, 135] width 88 height 14
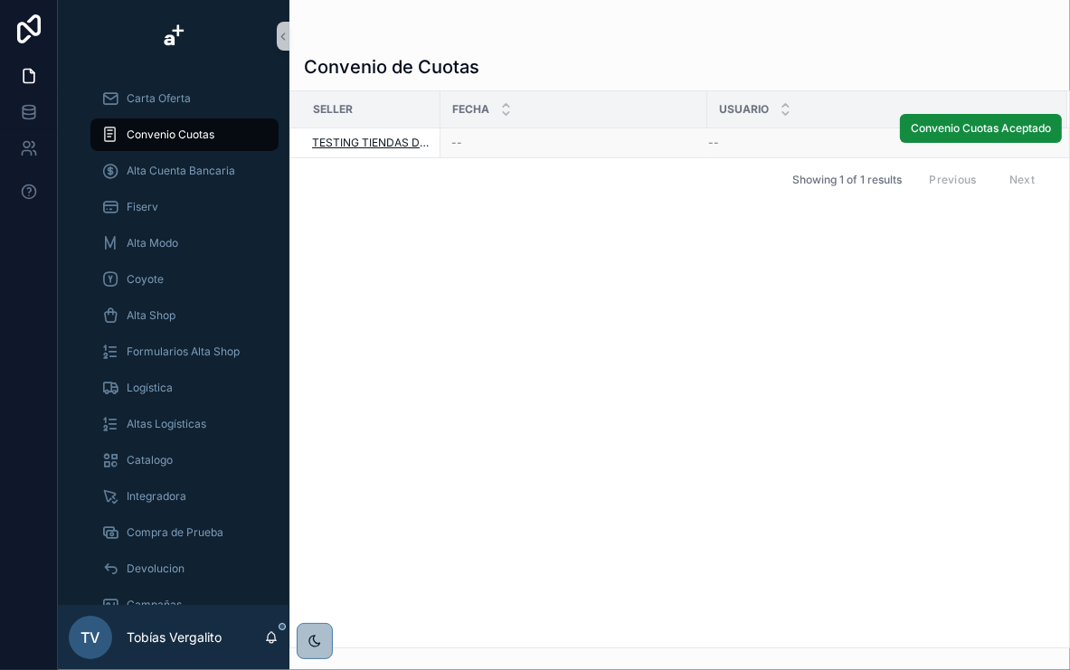
click at [368, 142] on span "TESTING TIENDAS DUPLICADAS" at bounding box center [371, 143] width 118 height 14
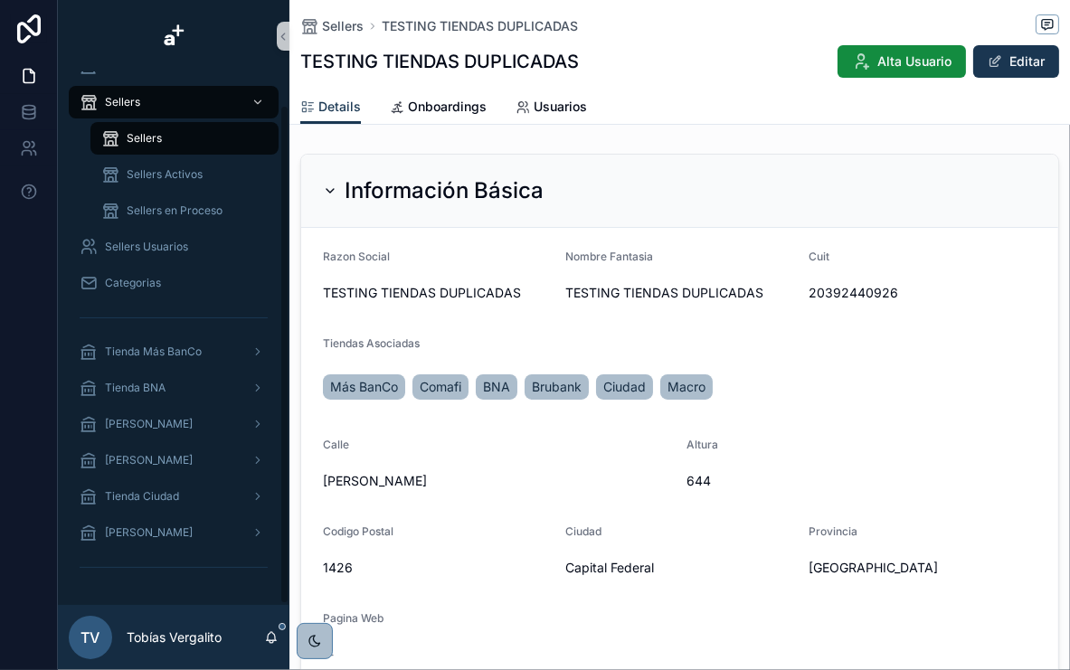
scroll to position [35, 0]
click at [948, 47] on button "Alta Usuario" at bounding box center [902, 61] width 128 height 33
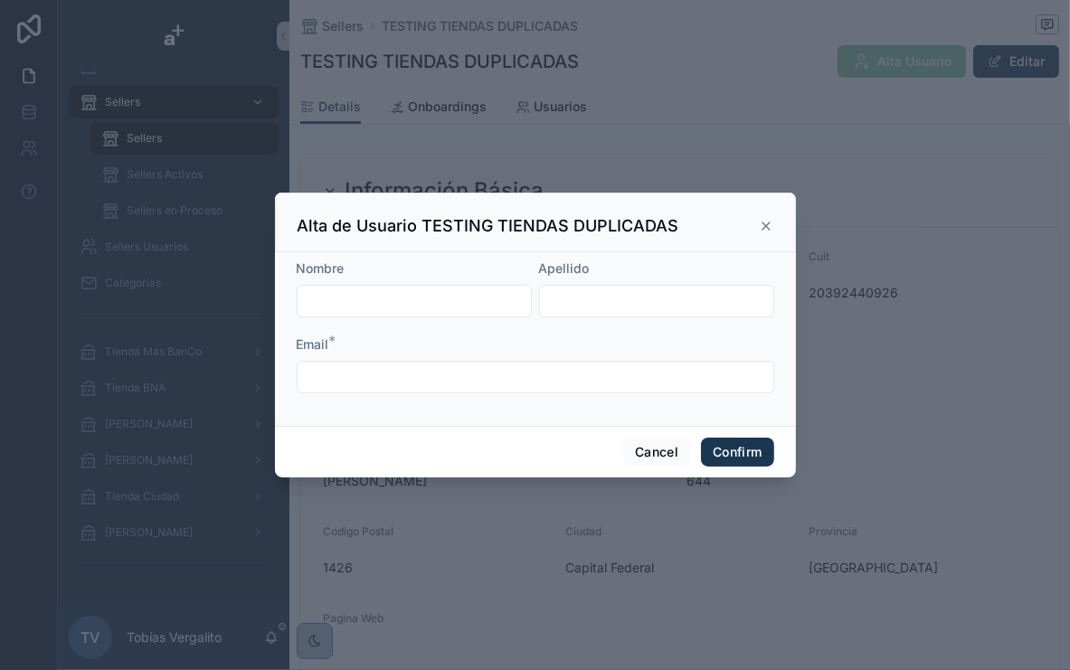
click at [486, 287] on div at bounding box center [414, 301] width 235 height 33
drag, startPoint x: 480, startPoint y: 294, endPoint x: 463, endPoint y: 306, distance: 20.1
click at [480, 294] on input "text" at bounding box center [414, 301] width 233 height 25
type input "******"
type input "*********"
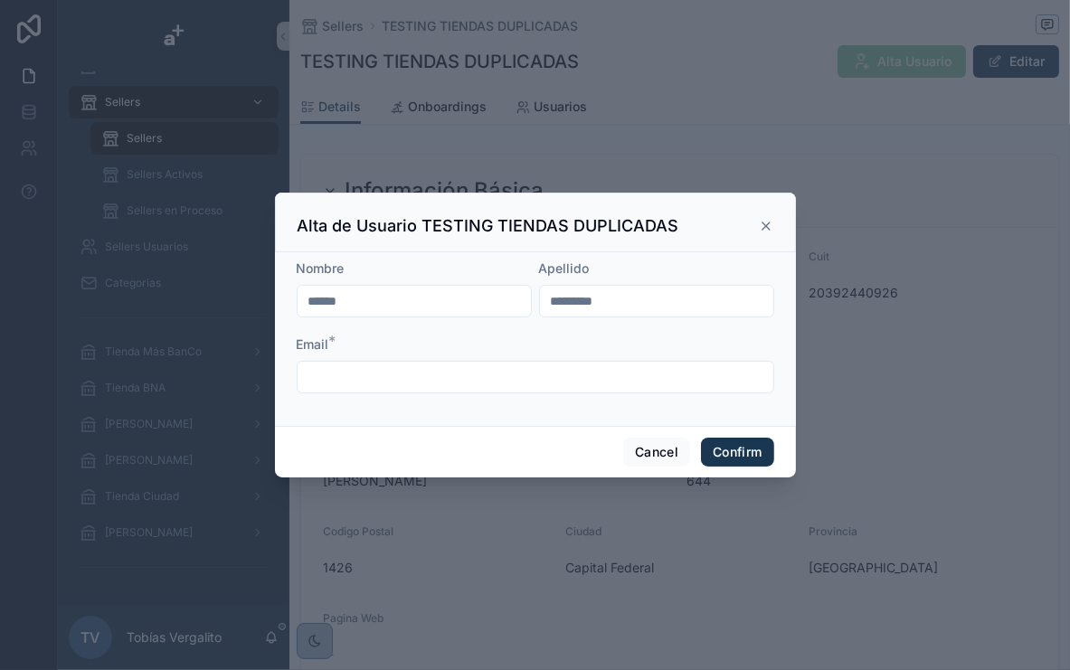
type input "**********"
click at [728, 448] on button "Confirm" at bounding box center [737, 452] width 72 height 29
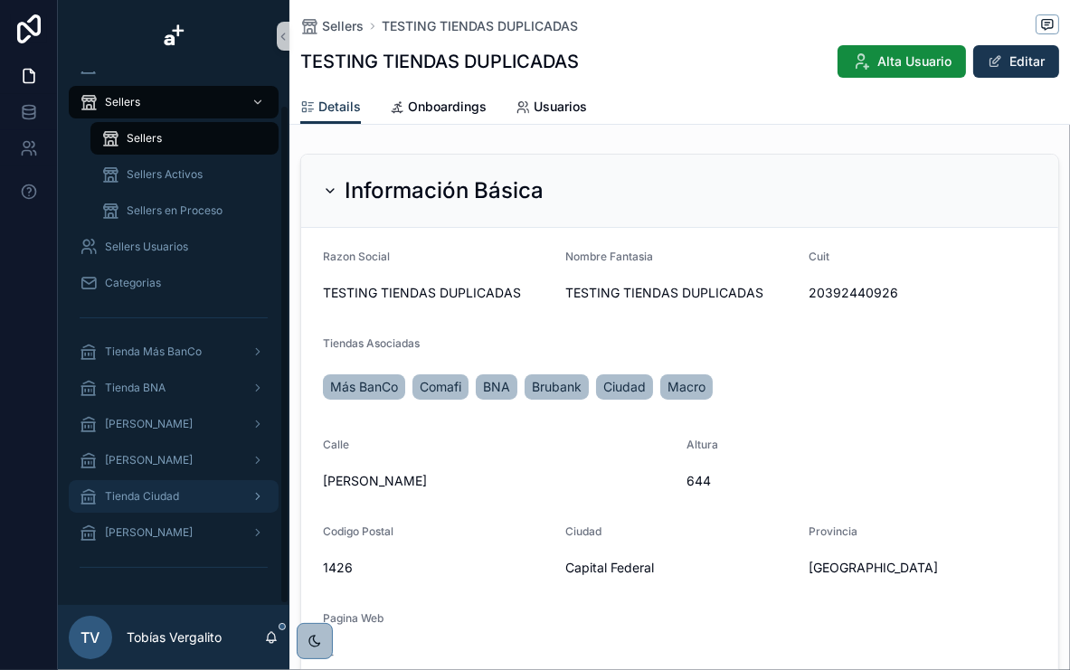
click at [166, 502] on span "Tienda Ciudad" at bounding box center [142, 497] width 74 height 14
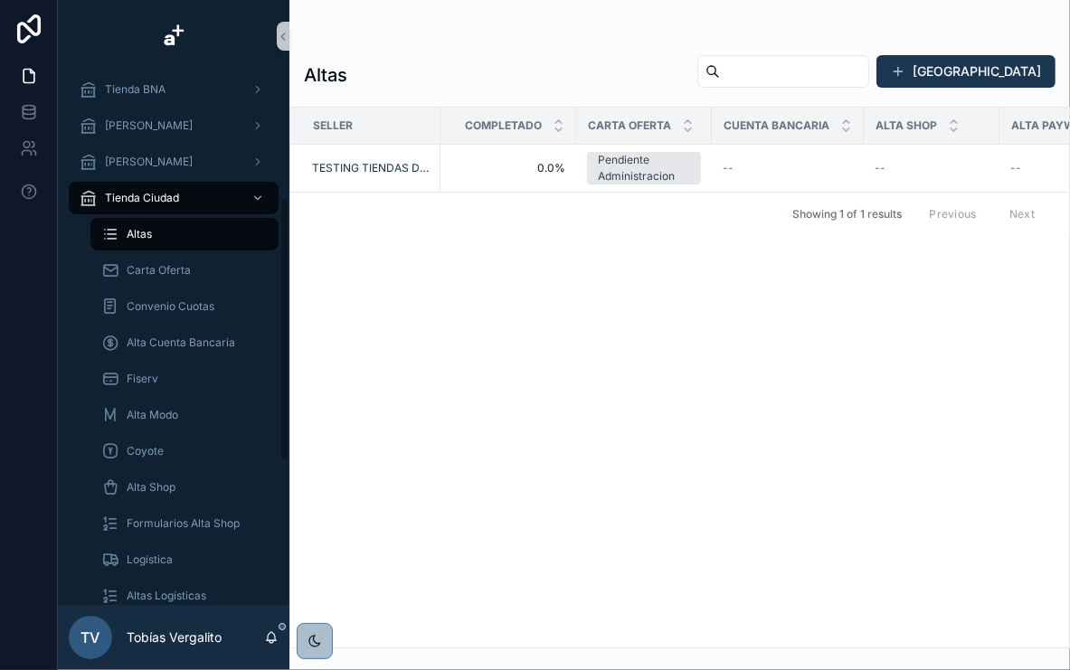
scroll to position [252, 0]
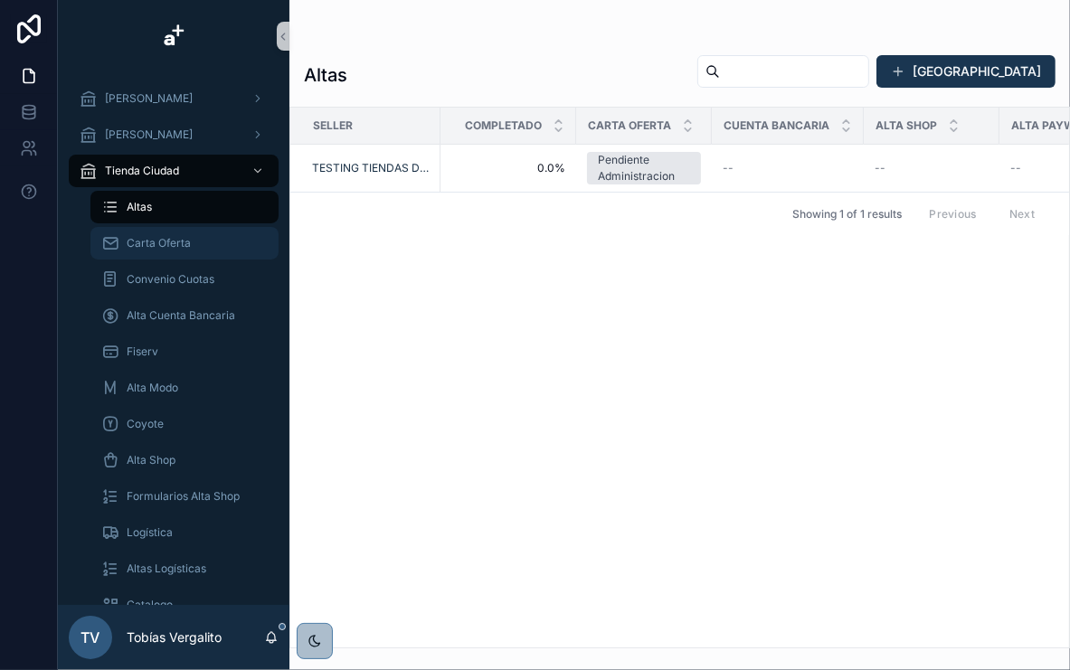
click at [190, 246] on div "Carta Oferta" at bounding box center [184, 243] width 166 height 29
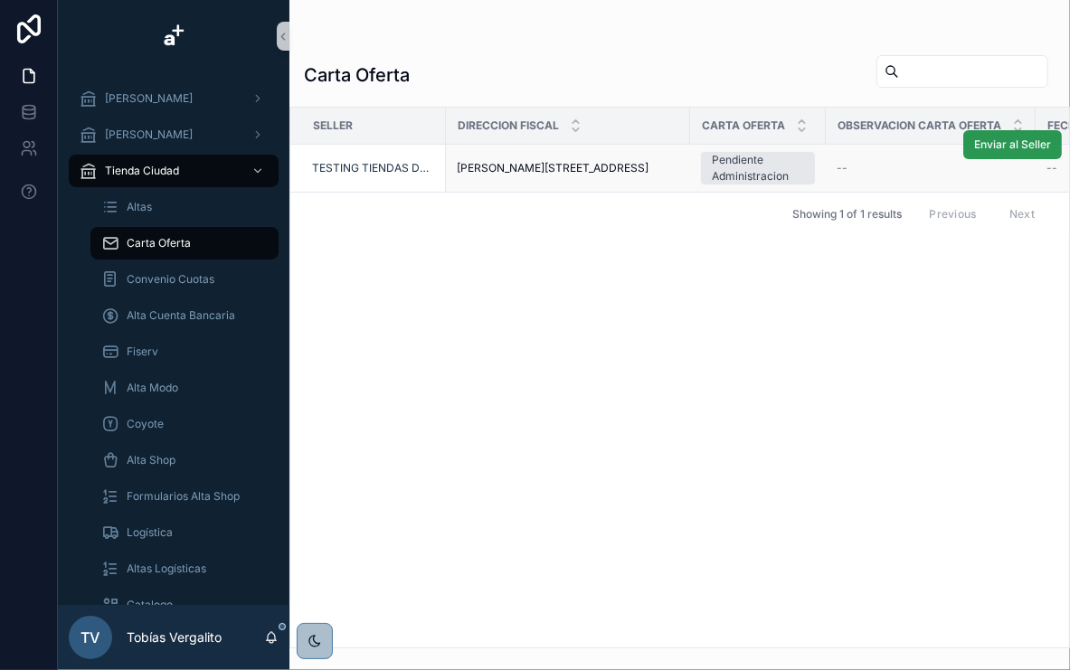
click at [994, 149] on span "Enviar al Seller" at bounding box center [1013, 145] width 77 height 14
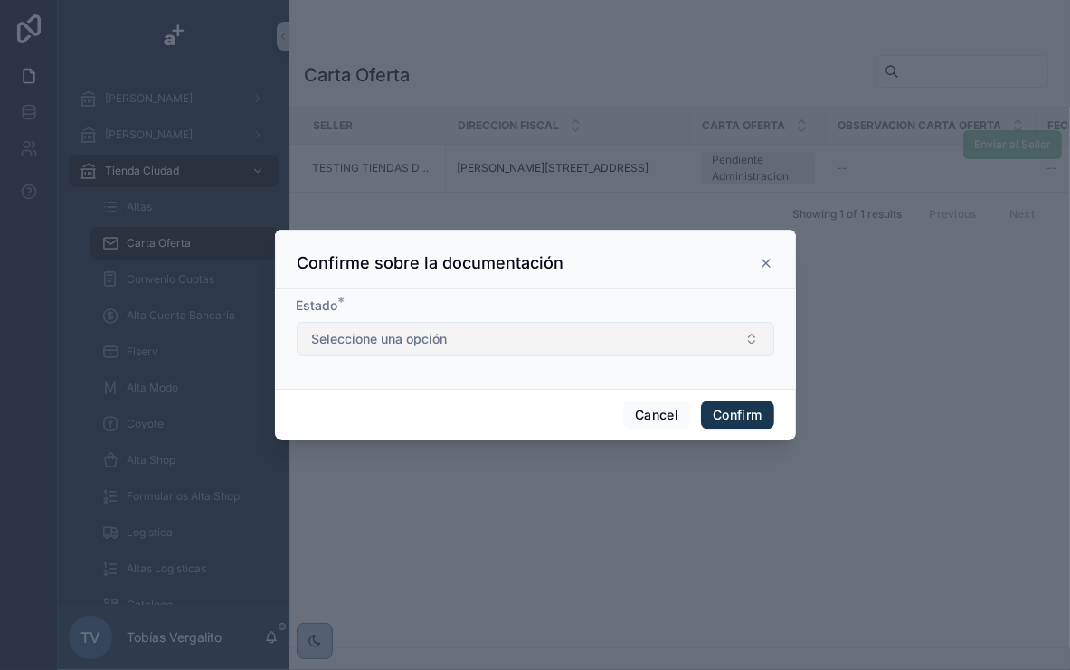
click at [471, 350] on button "Seleccione una opción" at bounding box center [536, 339] width 478 height 34
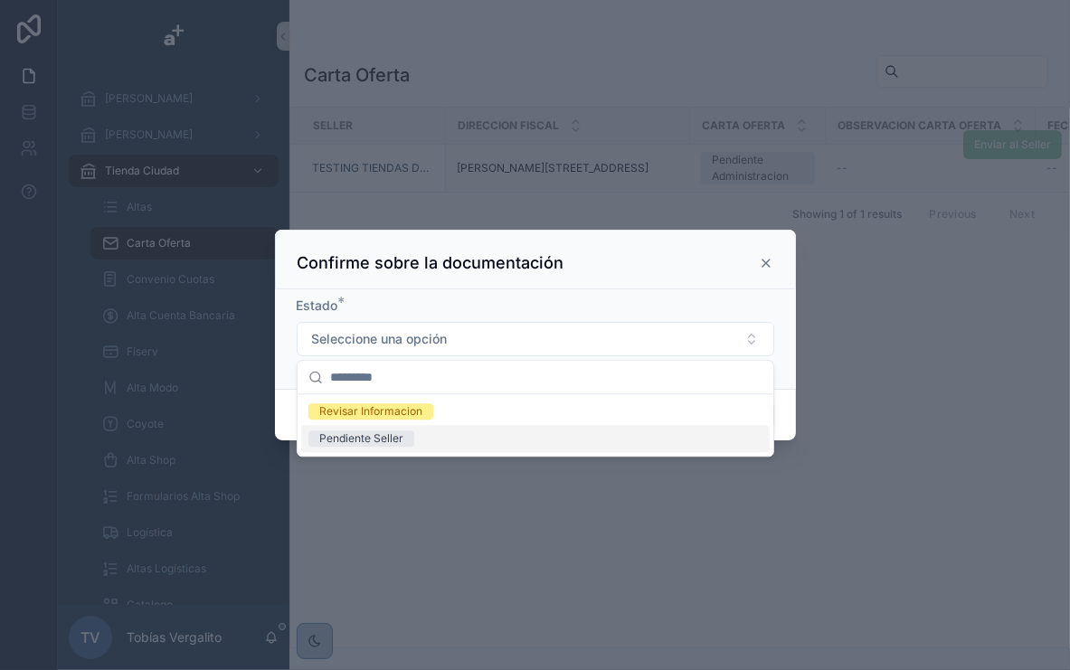
click at [392, 436] on div "Pendiente Seller" at bounding box center [361, 439] width 84 height 16
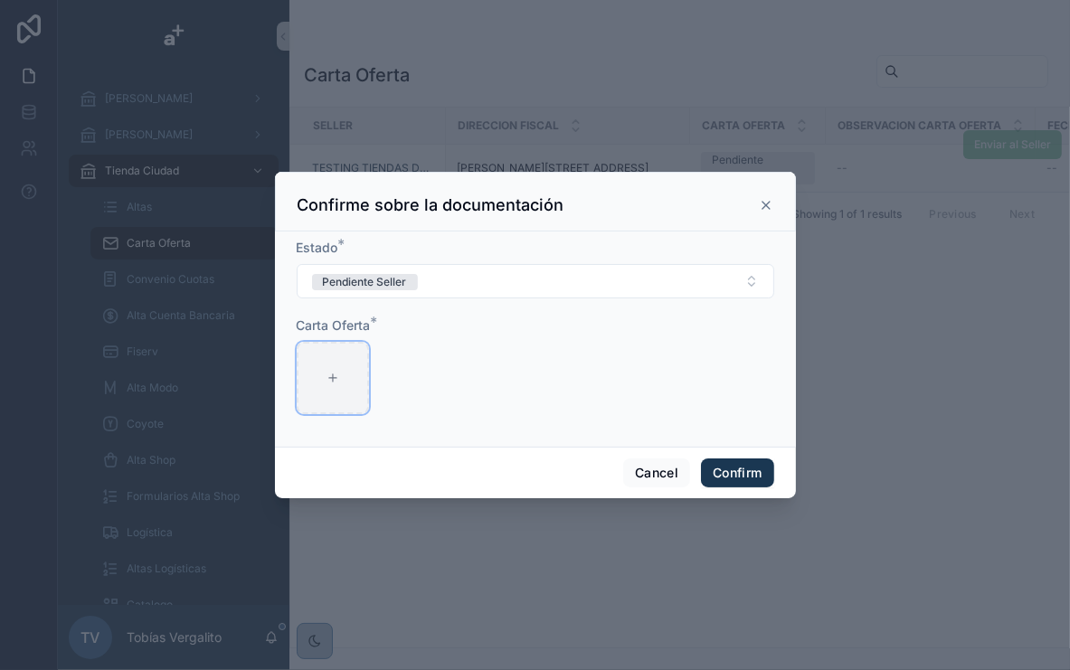
click at [349, 359] on div at bounding box center [333, 378] width 72 height 72
type input "**********"
click at [731, 465] on button "Confirm" at bounding box center [737, 473] width 72 height 29
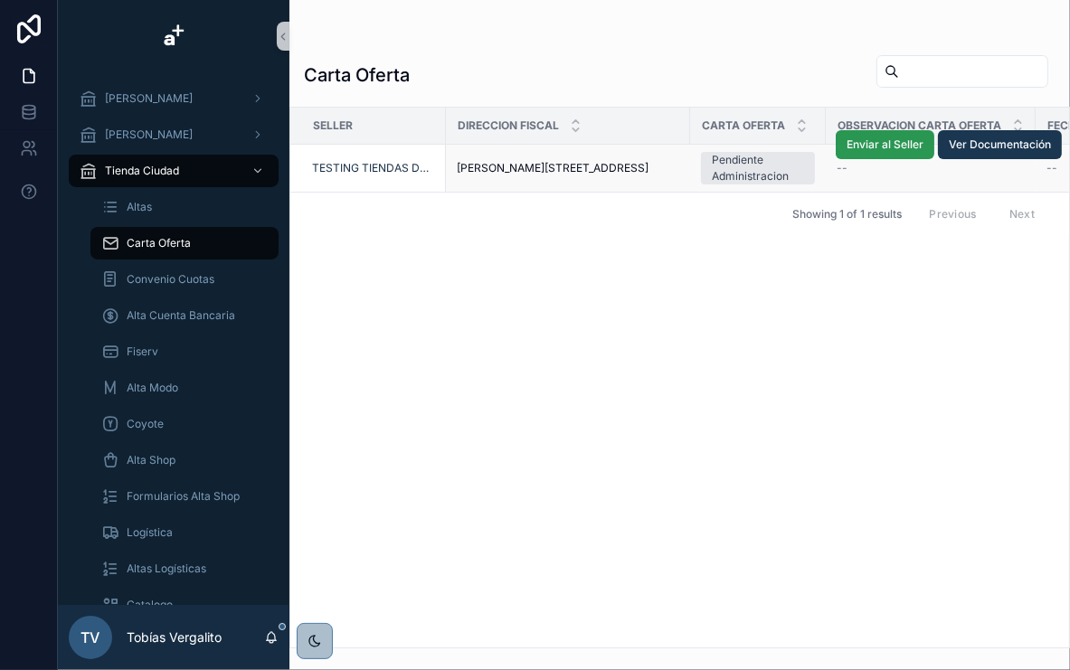
click at [899, 147] on span "Enviar al Seller" at bounding box center [885, 145] width 77 height 14
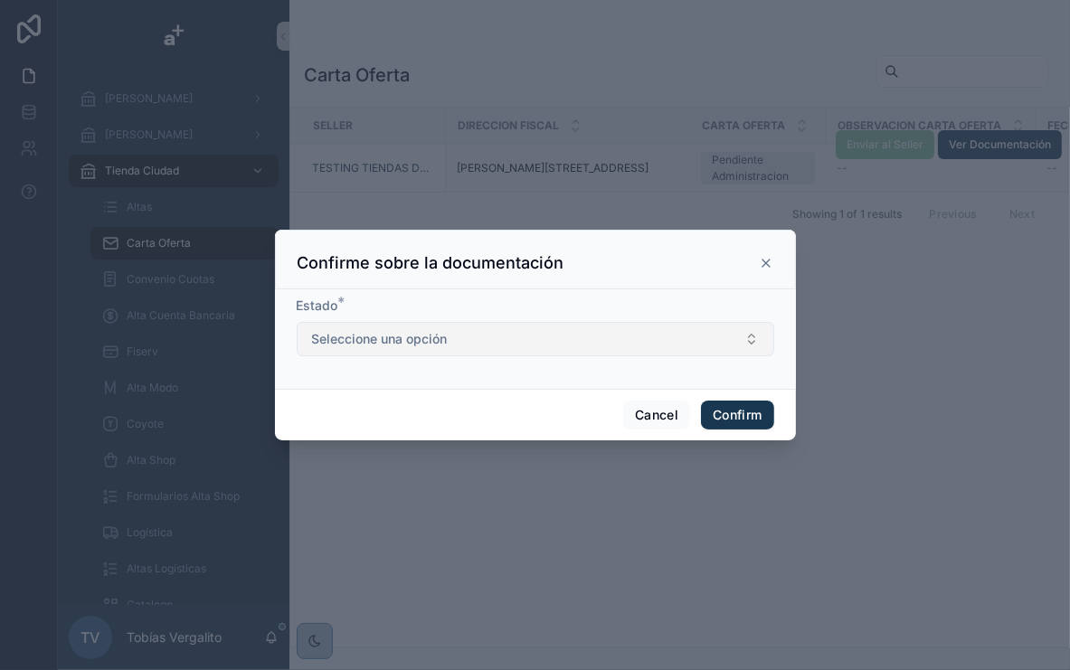
click at [496, 344] on button "Seleccione una opción" at bounding box center [536, 339] width 478 height 34
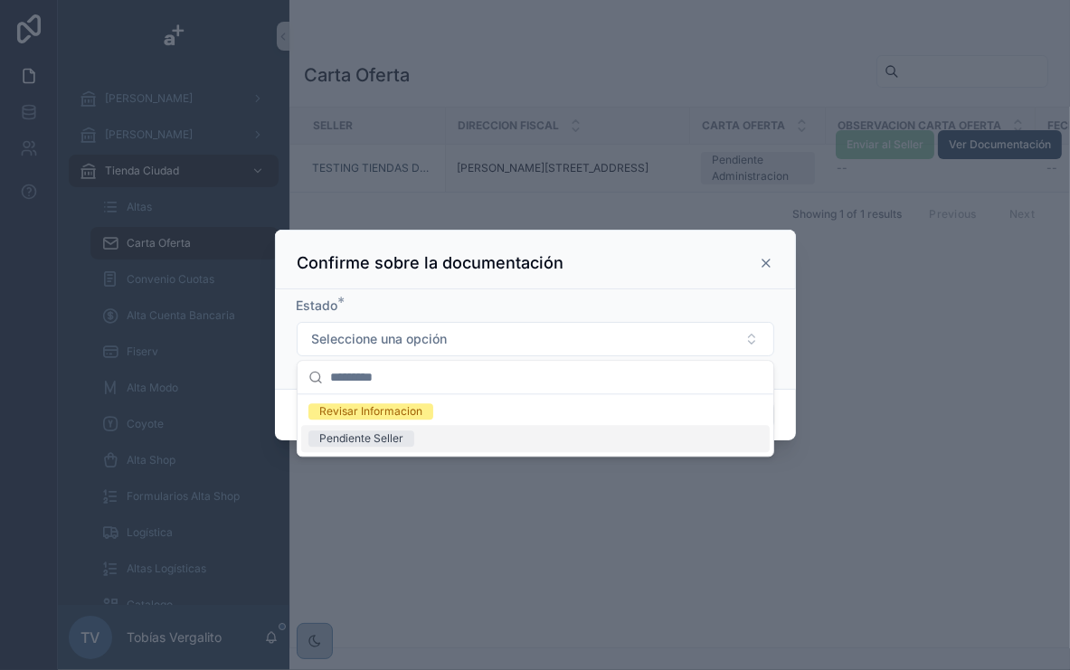
click at [376, 447] on div "Pendiente Seller" at bounding box center [535, 438] width 469 height 27
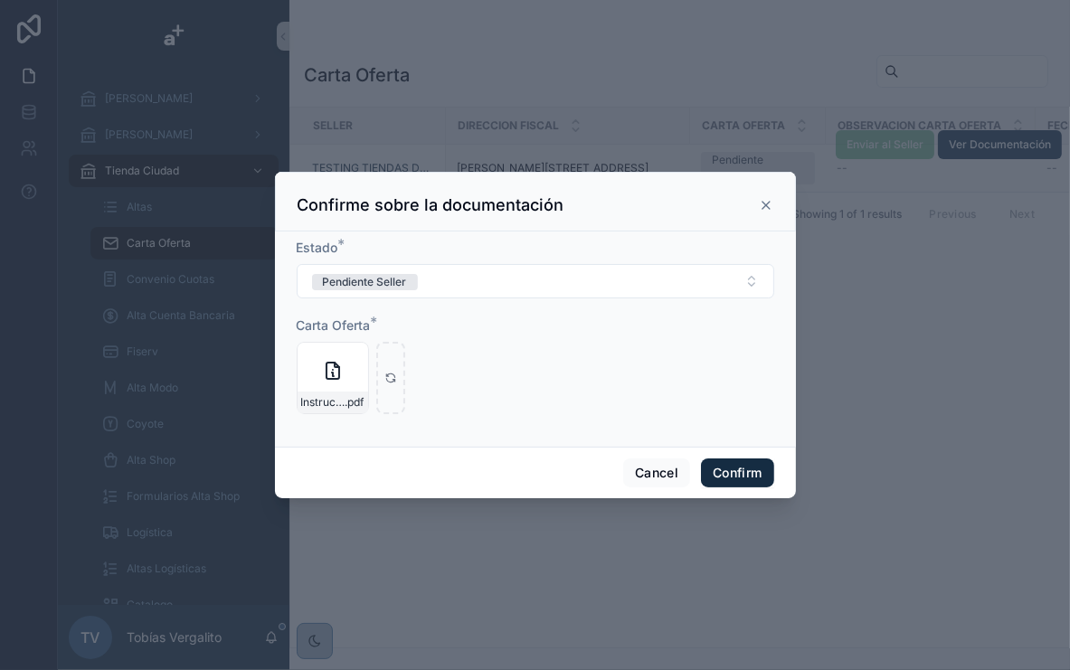
click at [747, 476] on button "Confirm" at bounding box center [737, 473] width 72 height 29
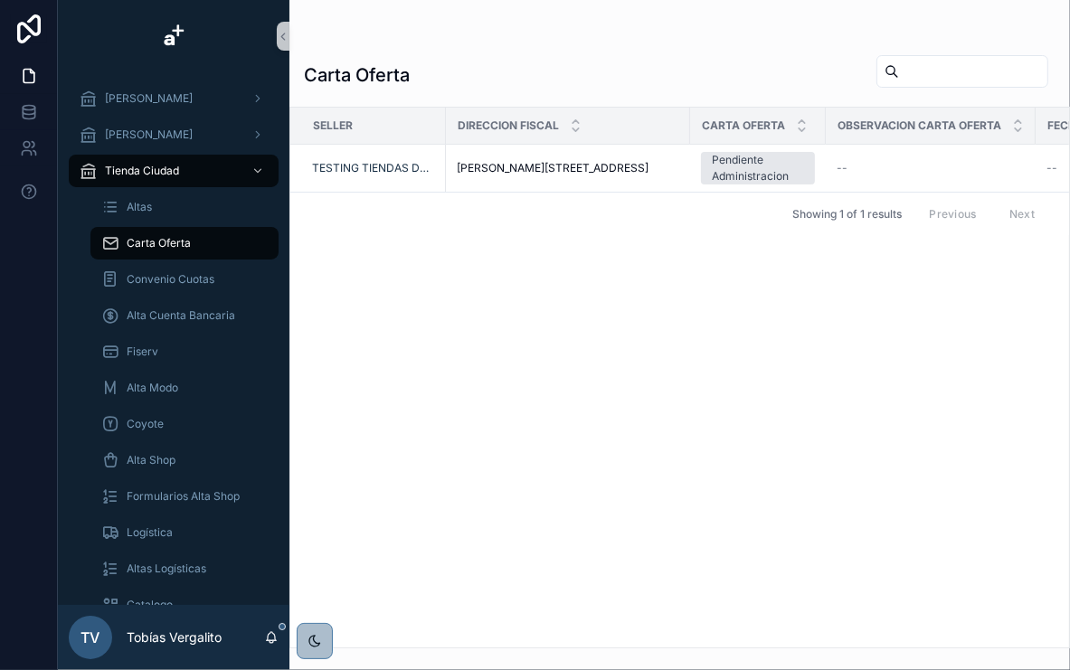
click at [699, 252] on div "Seller Direccion Fiscal Carta Oferta Observacion Carta Oferta Fecha Usuario TES…" at bounding box center [679, 378] width 779 height 540
click at [417, 416] on div "Seller Direccion Fiscal Carta Oferta Observacion Carta Oferta Fecha Usuario TES…" at bounding box center [679, 378] width 779 height 540
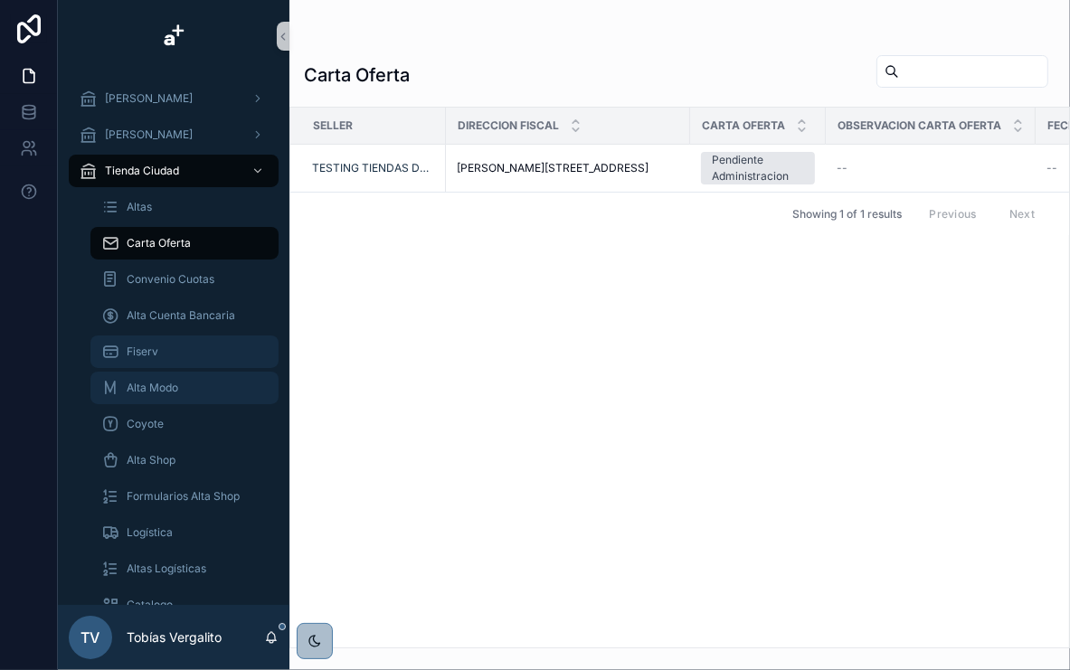
drag, startPoint x: 155, startPoint y: 355, endPoint x: 111, endPoint y: 404, distance: 65.4
click at [155, 355] on span "Fiserv" at bounding box center [143, 352] width 32 height 14
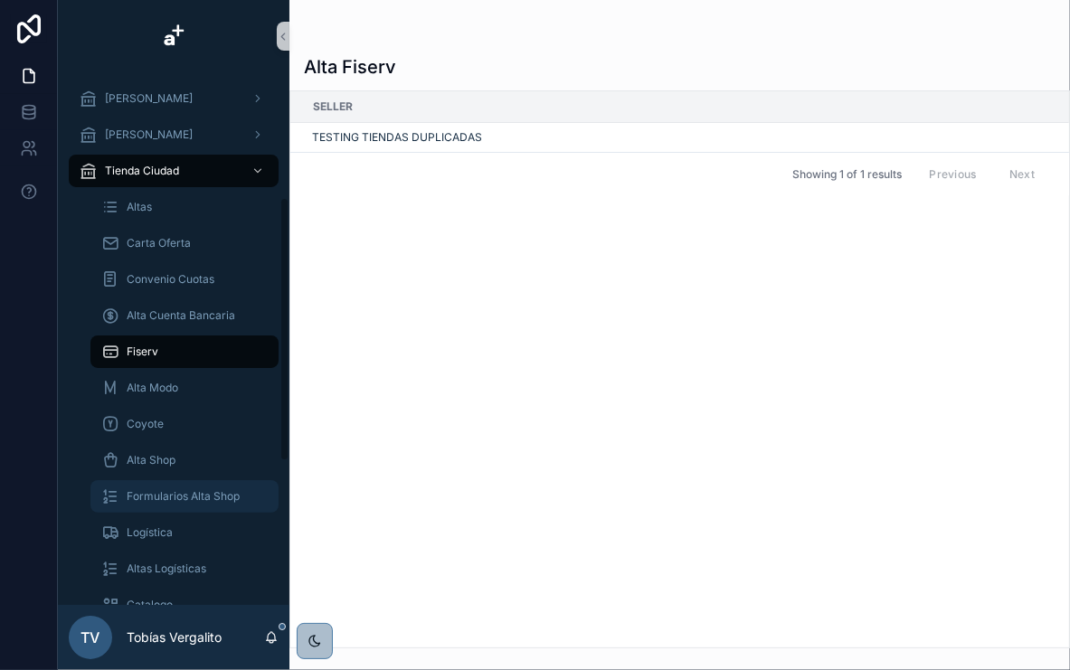
drag, startPoint x: 191, startPoint y: 501, endPoint x: 188, endPoint y: 514, distance: 13.0
click at [191, 501] on span "Formularios Alta Shop" at bounding box center [183, 497] width 113 height 14
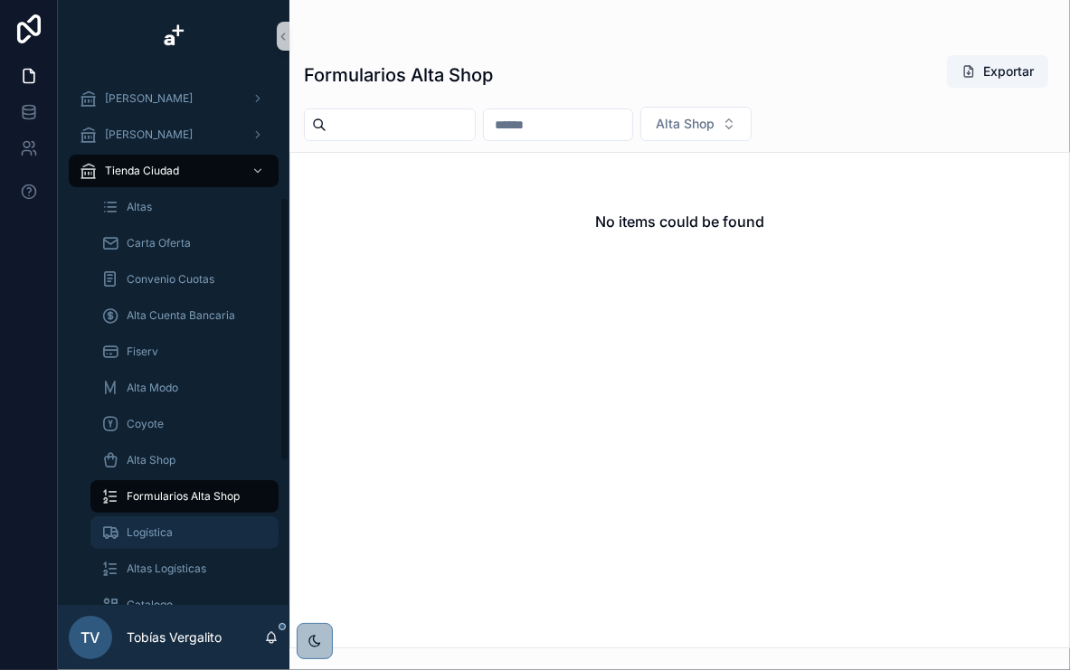
click at [210, 521] on div "Logística" at bounding box center [184, 532] width 166 height 29
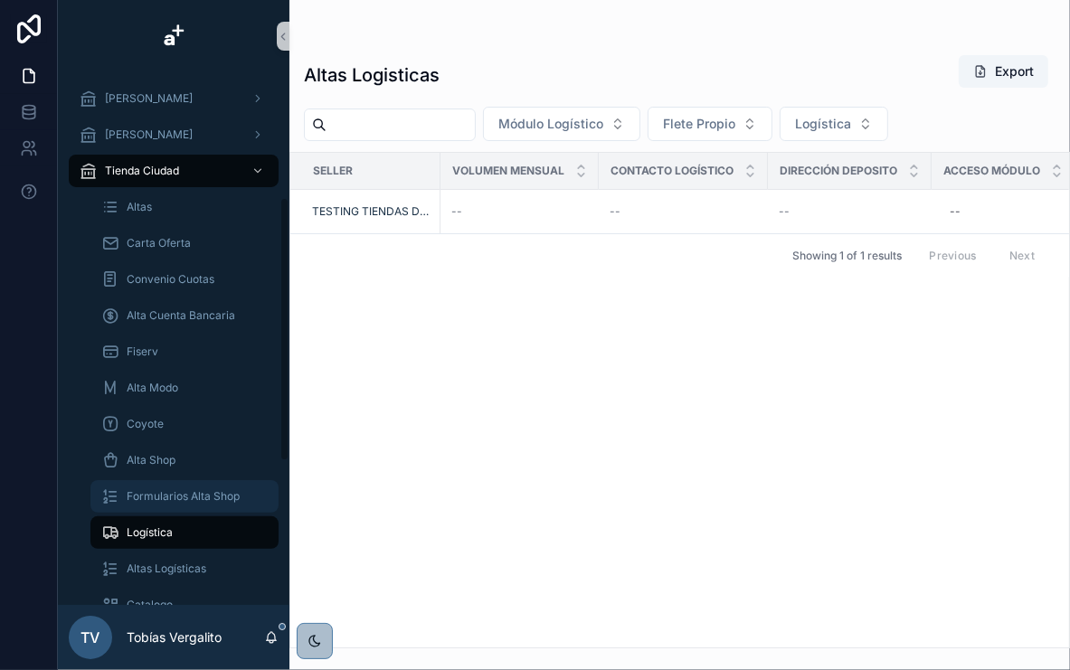
click at [185, 499] on span "Formularios Alta Shop" at bounding box center [183, 497] width 113 height 14
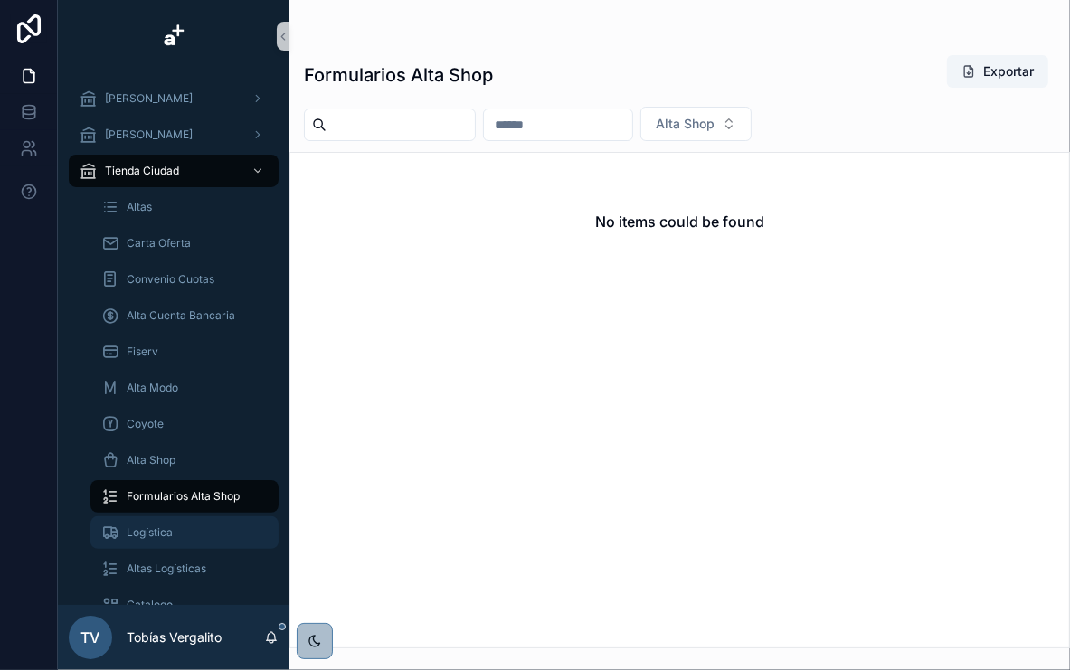
click at [174, 532] on div "Logística" at bounding box center [184, 532] width 166 height 29
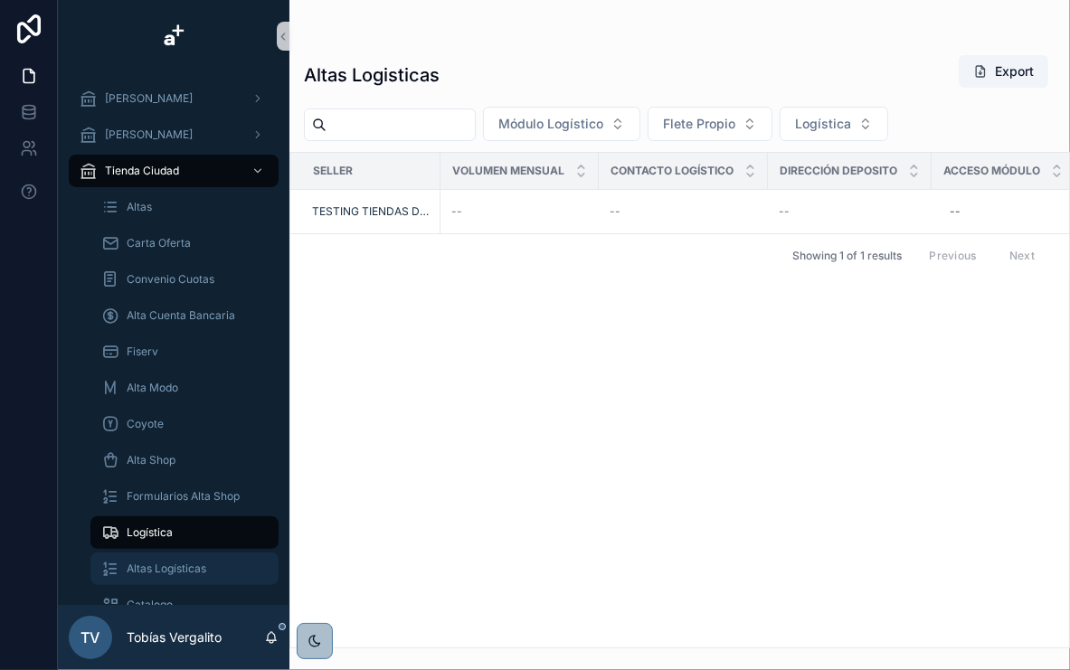
click at [190, 558] on div "Altas Logísticas" at bounding box center [184, 569] width 166 height 29
